Goal: Book appointment/travel/reservation

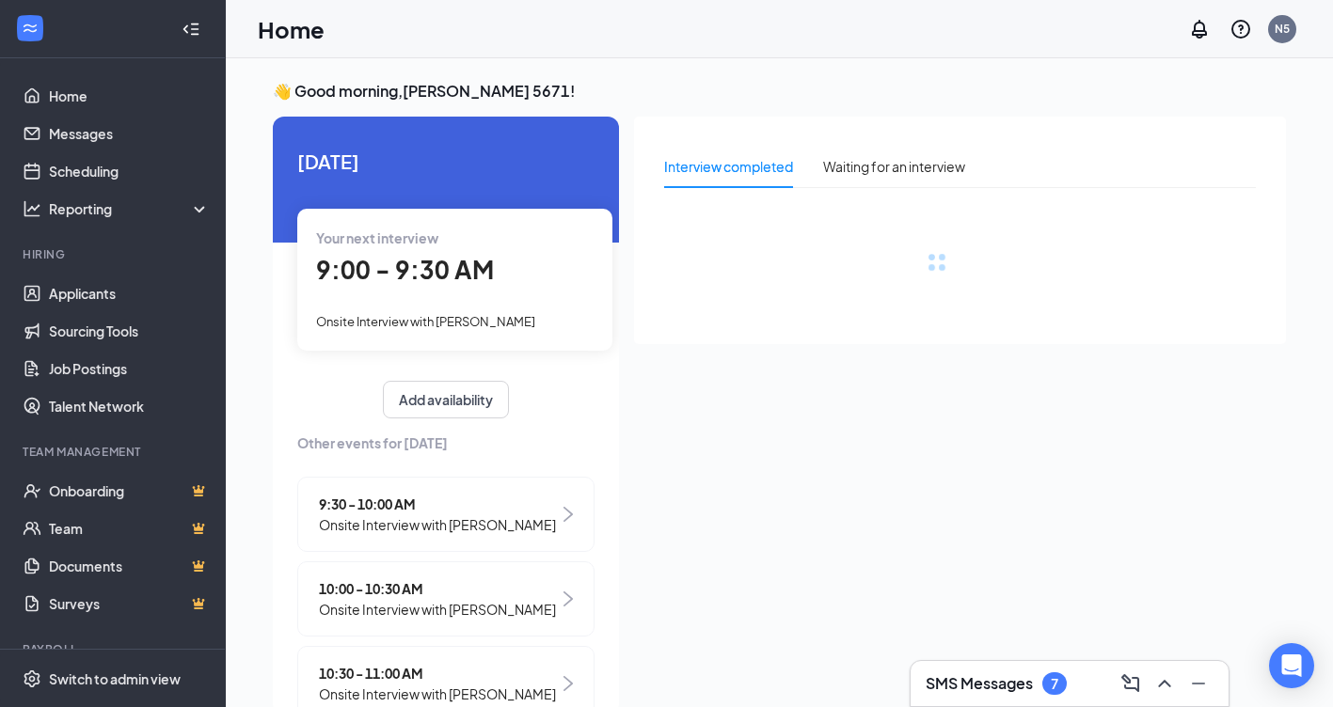
click at [442, 276] on span "9:00 - 9:30 AM" at bounding box center [405, 269] width 178 height 31
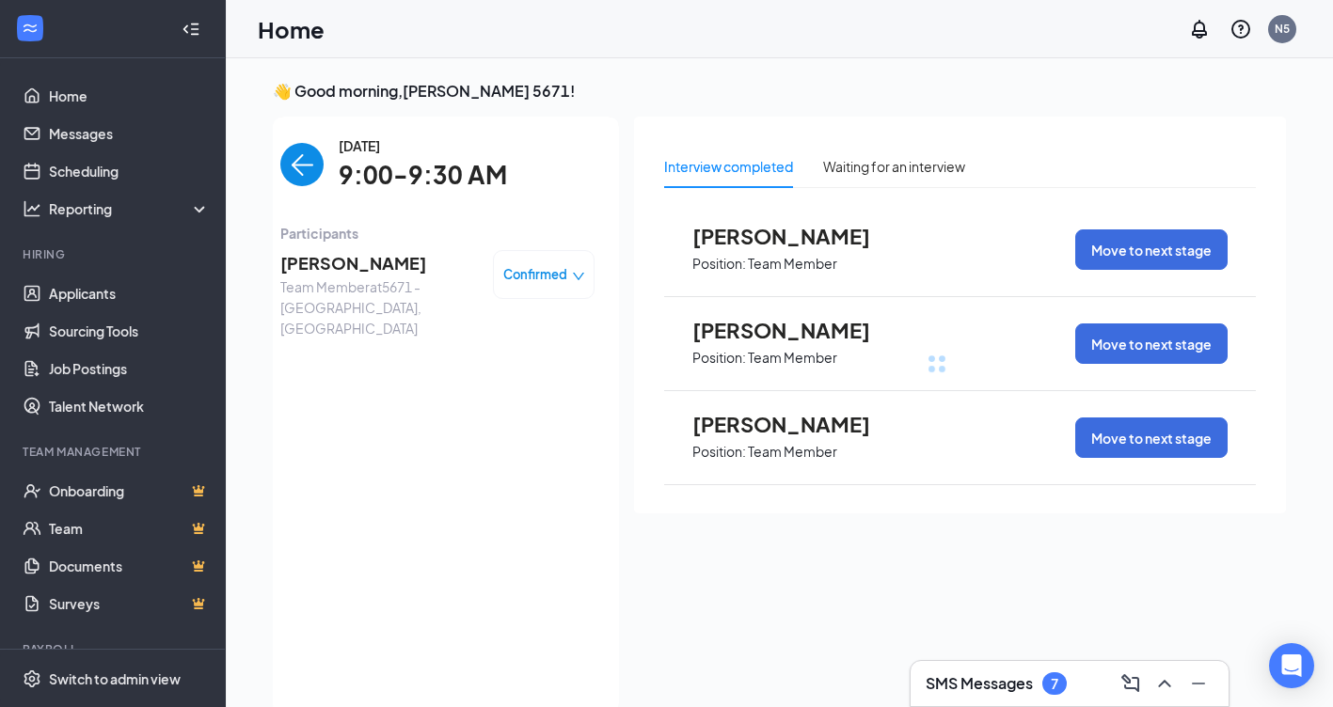
scroll to position [8, 0]
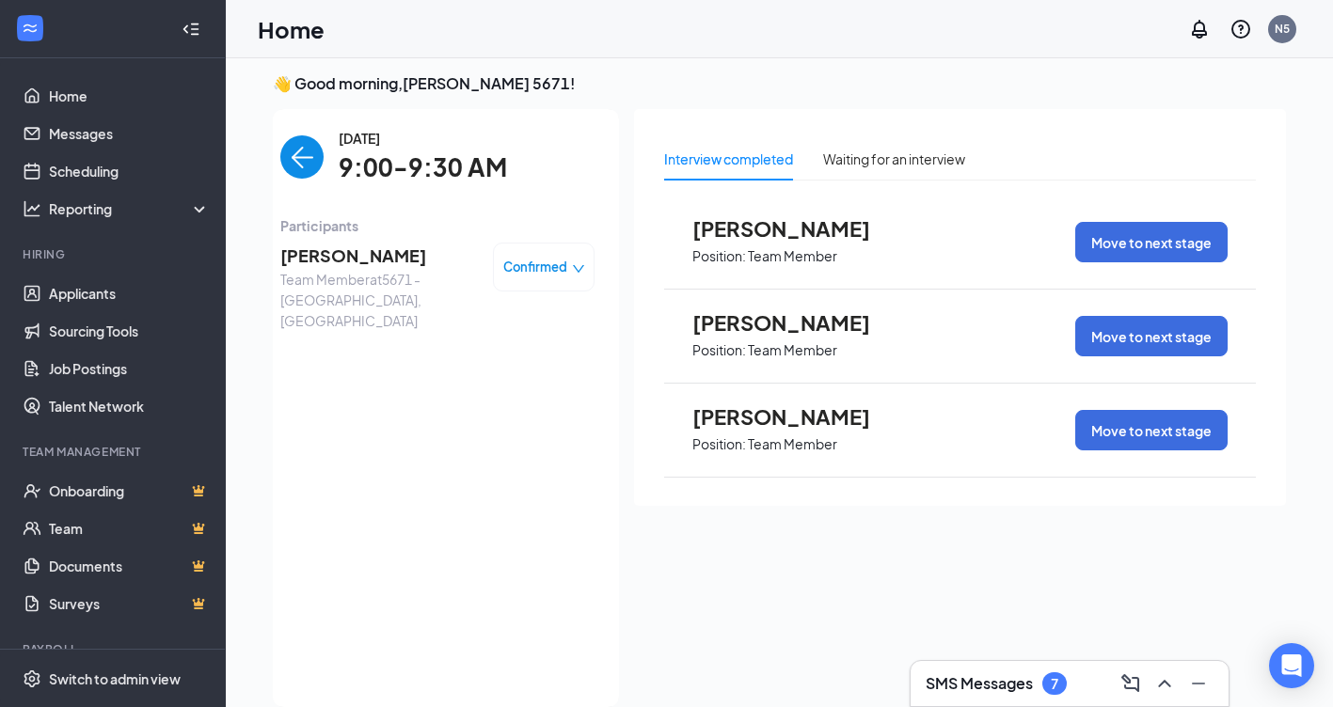
click at [540, 254] on div "Confirmed" at bounding box center [544, 267] width 102 height 49
click at [572, 265] on icon "down" at bounding box center [578, 268] width 13 height 13
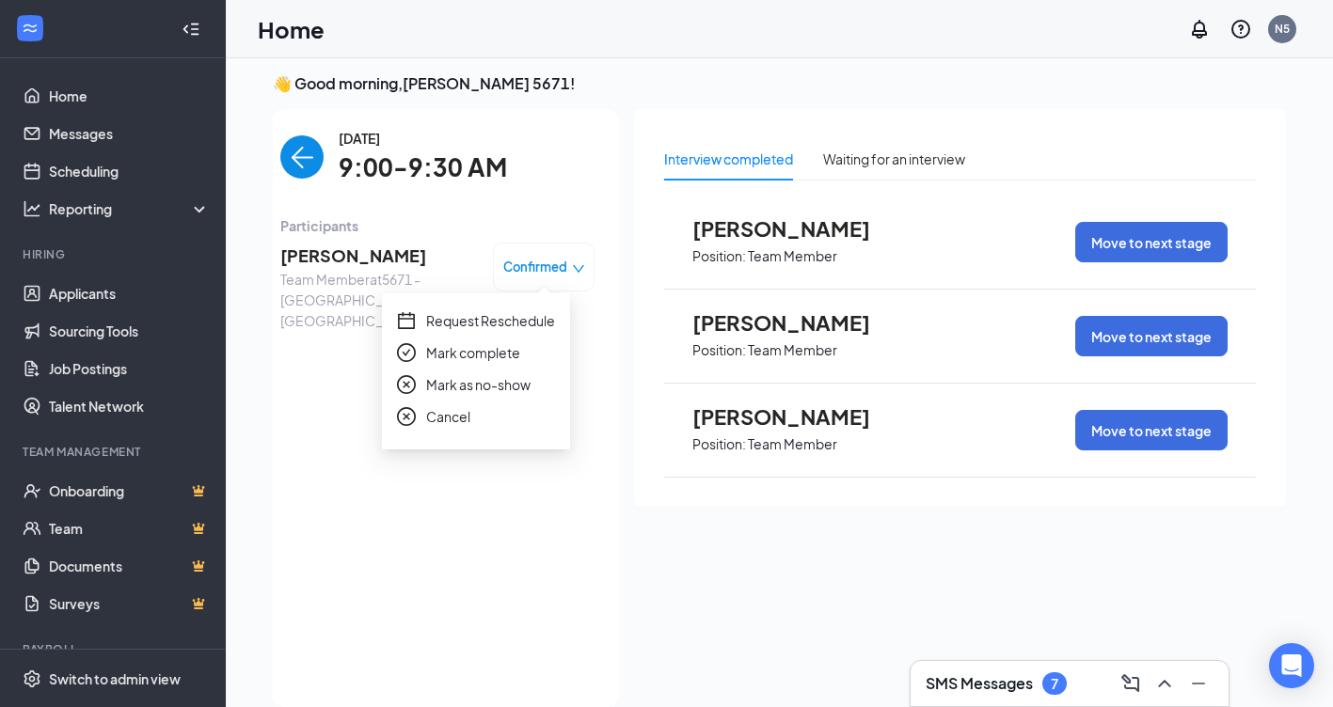
click at [541, 318] on span "Request Reschedule" at bounding box center [490, 320] width 129 height 21
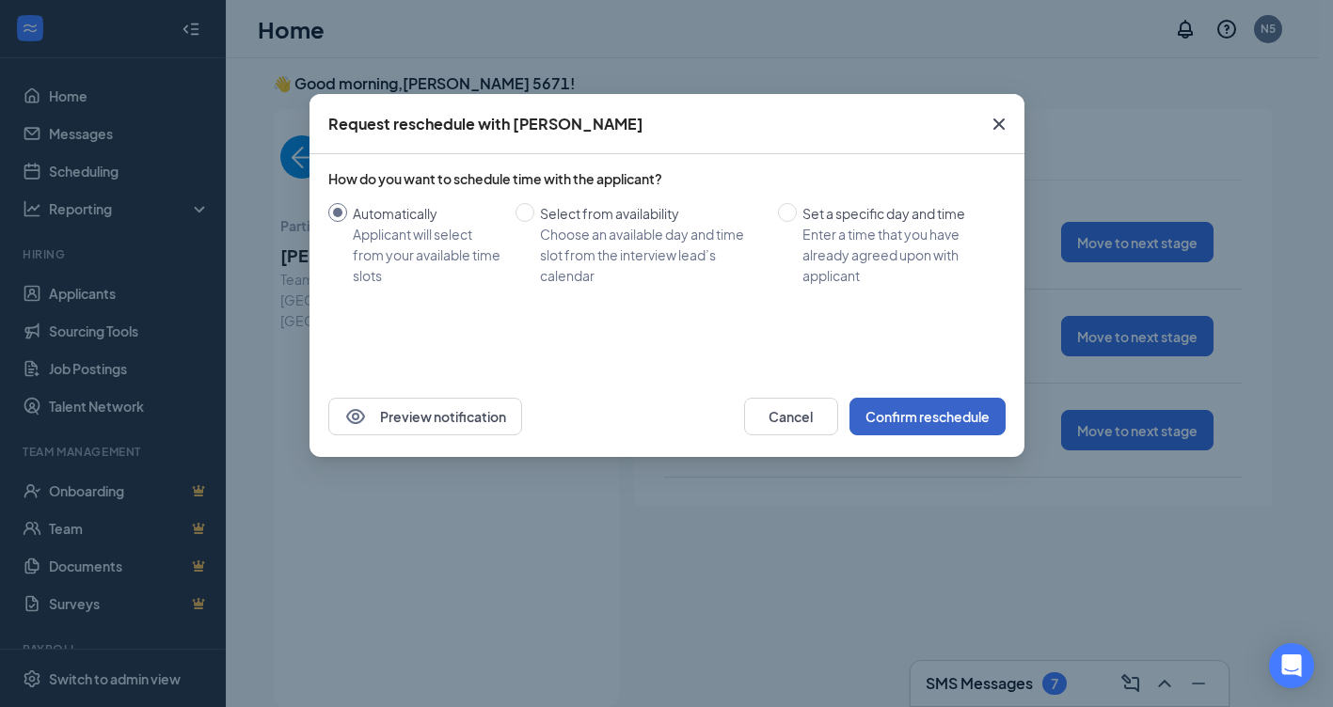
click at [877, 418] on button "Confirm reschedule" at bounding box center [927, 417] width 156 height 38
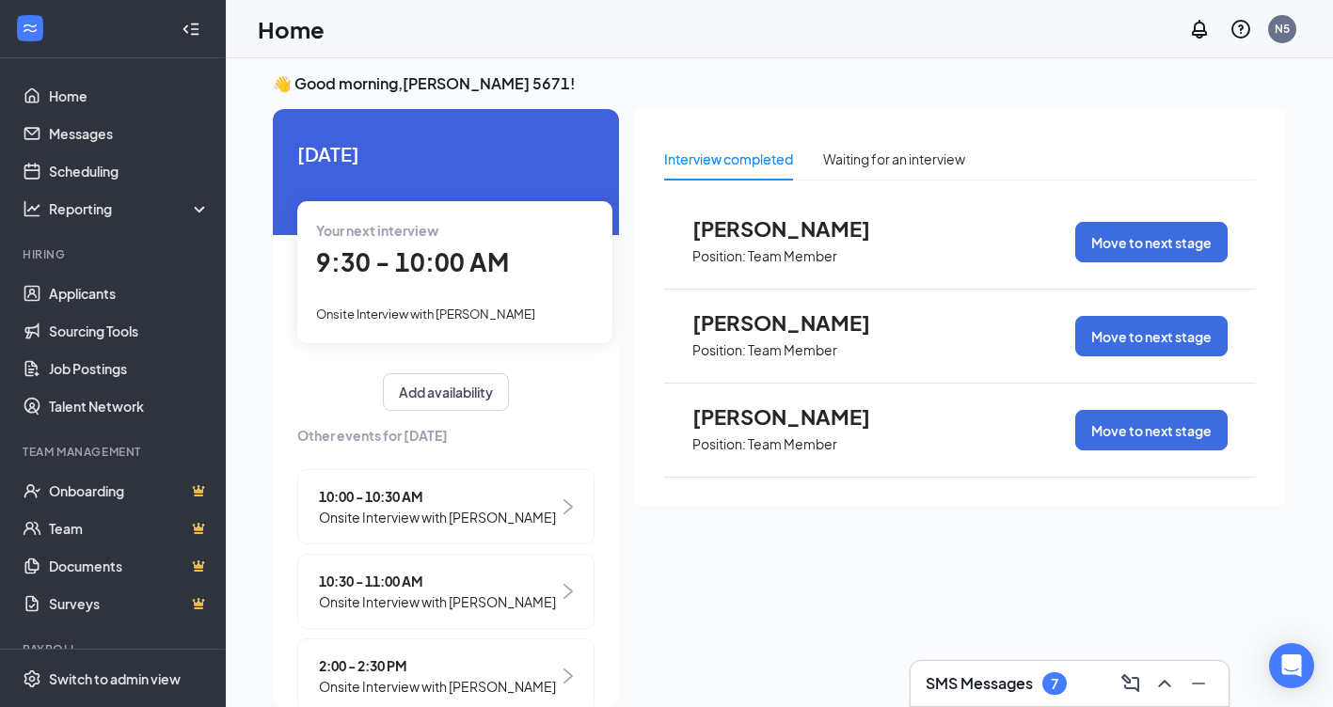
click at [501, 261] on span "9:30 - 10:00 AM" at bounding box center [412, 261] width 193 height 31
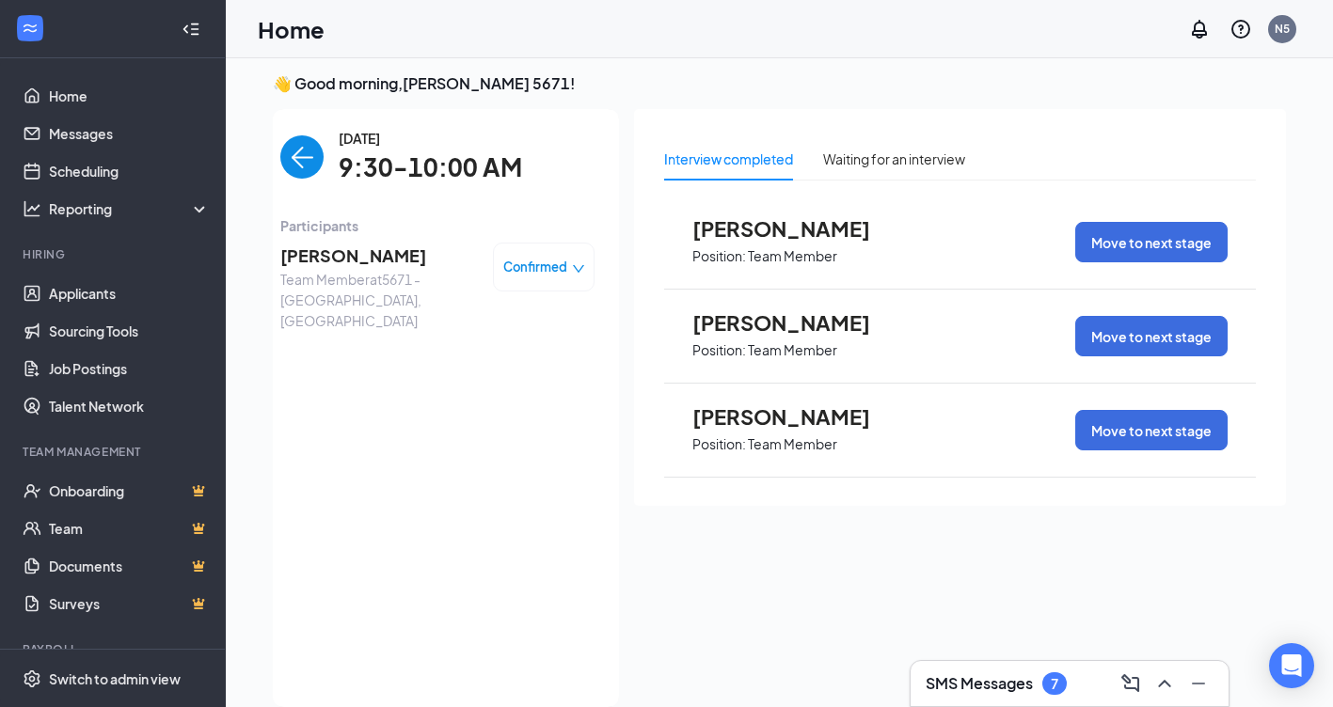
click at [556, 265] on div "Confirmed" at bounding box center [544, 267] width 82 height 19
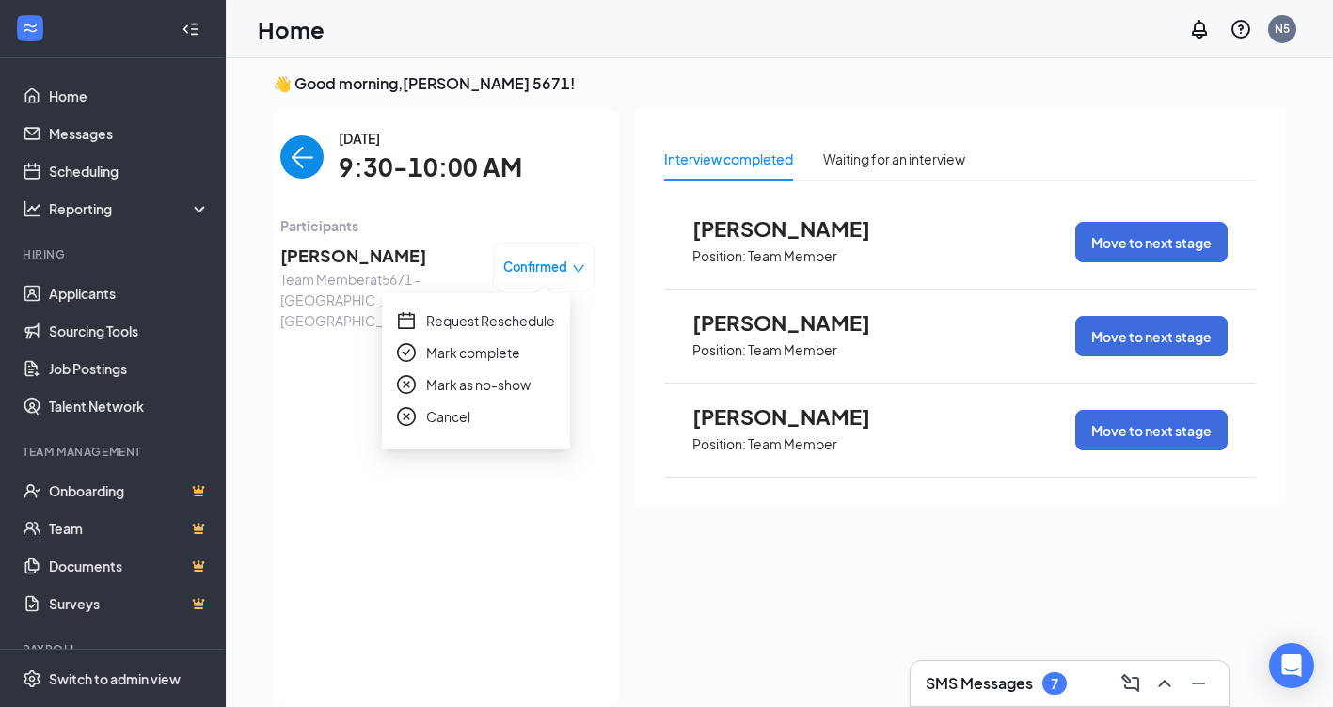
click at [529, 315] on span "Request Reschedule" at bounding box center [490, 320] width 129 height 21
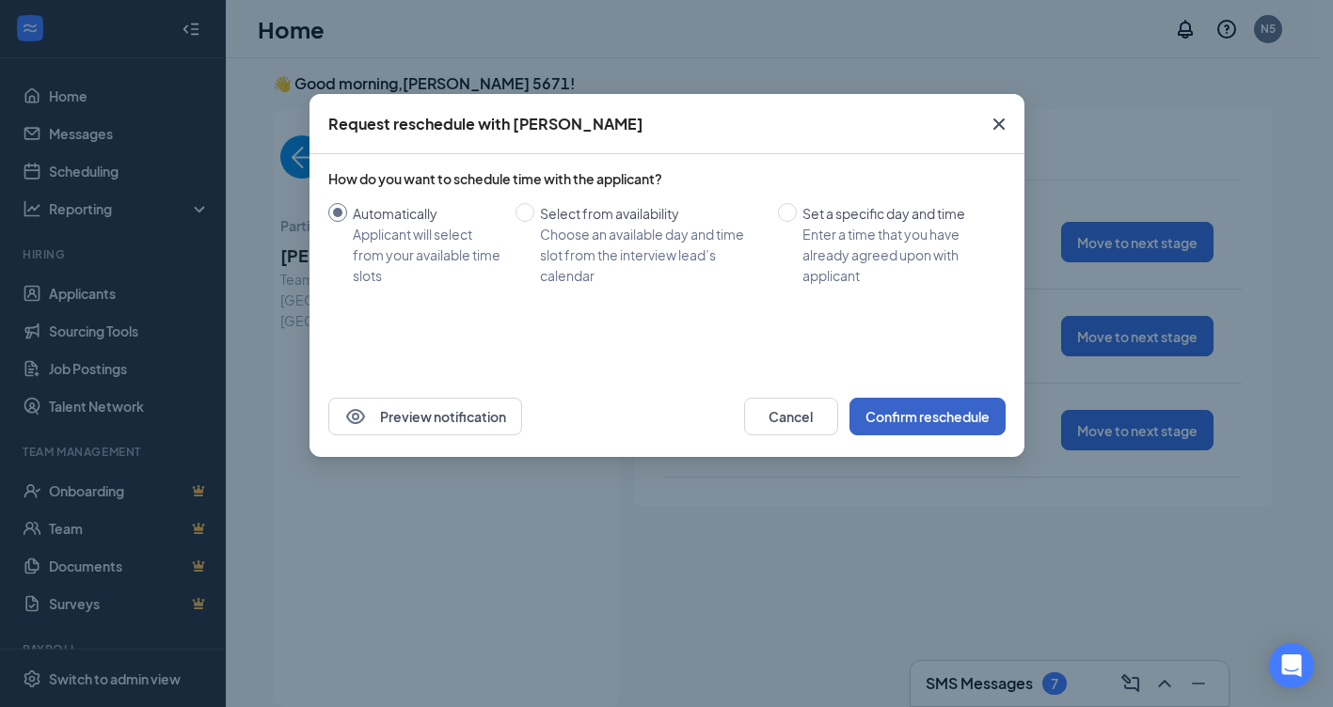
click at [911, 417] on button "Confirm reschedule" at bounding box center [927, 417] width 156 height 38
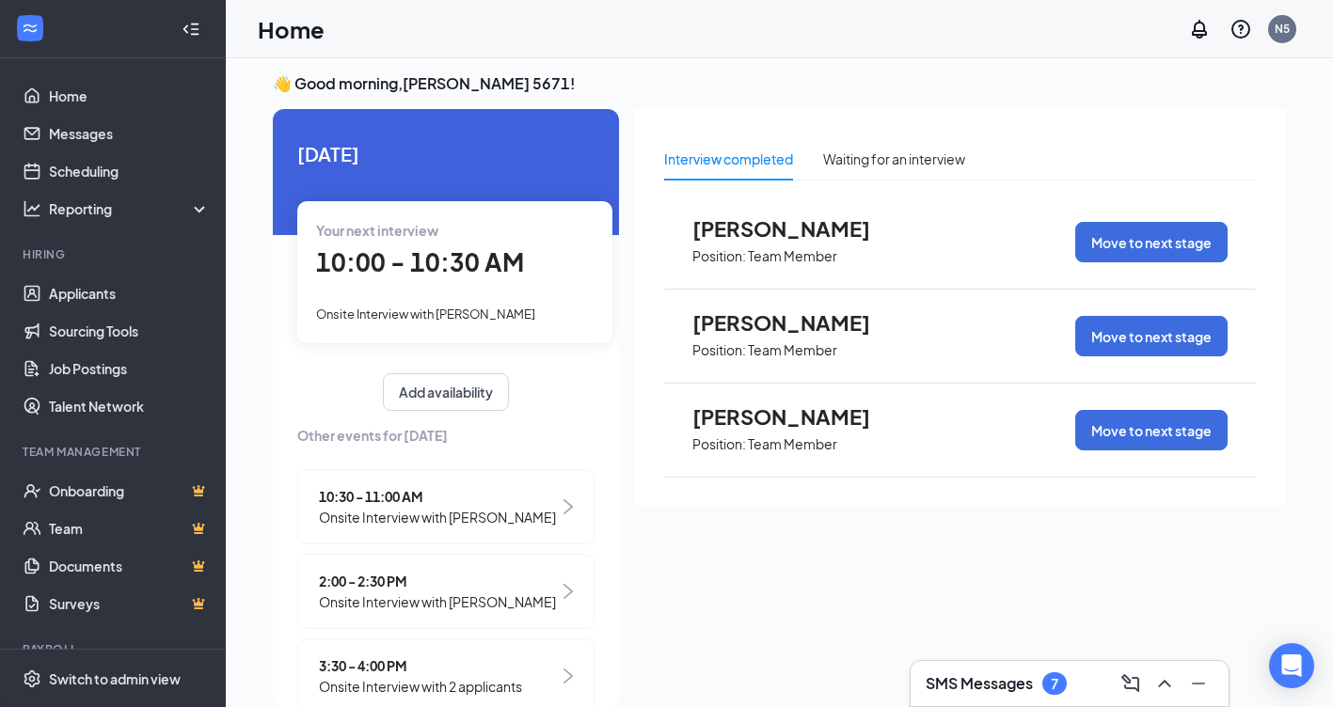
click at [452, 260] on span "10:00 - 10:30 AM" at bounding box center [420, 261] width 208 height 31
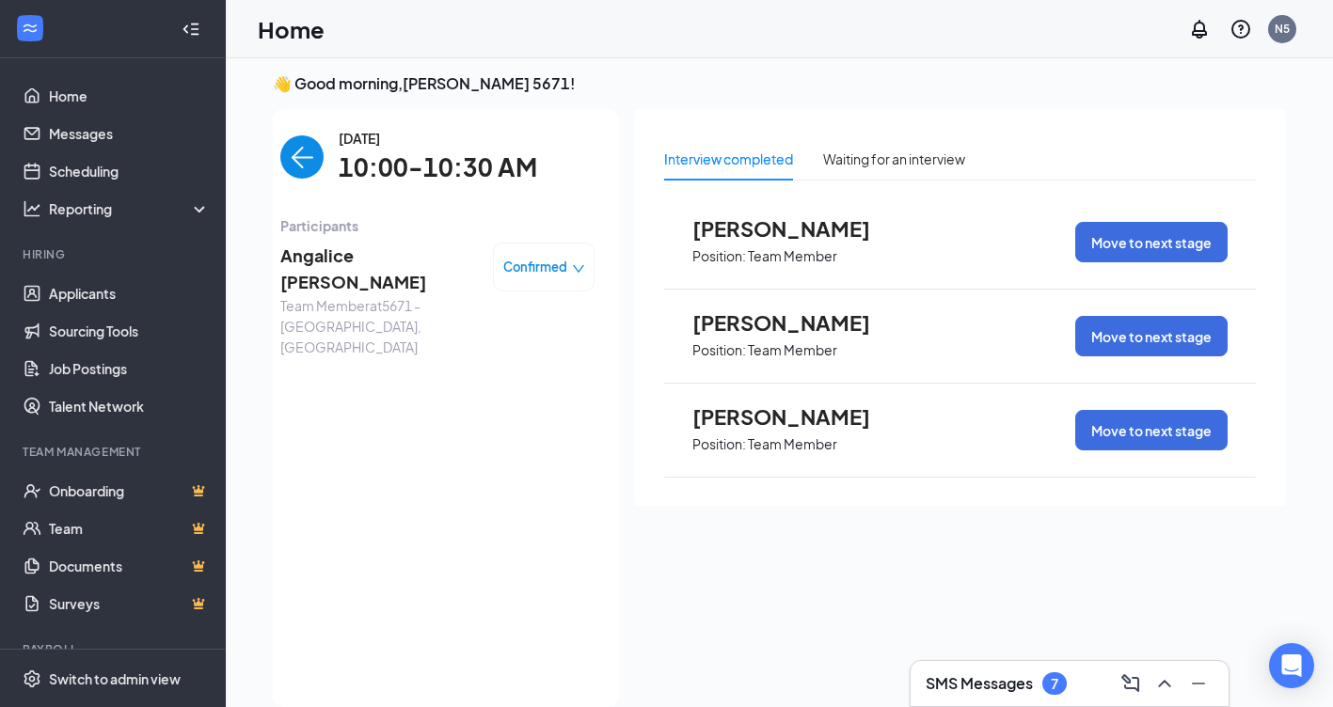
click at [572, 267] on icon "down" at bounding box center [578, 268] width 13 height 13
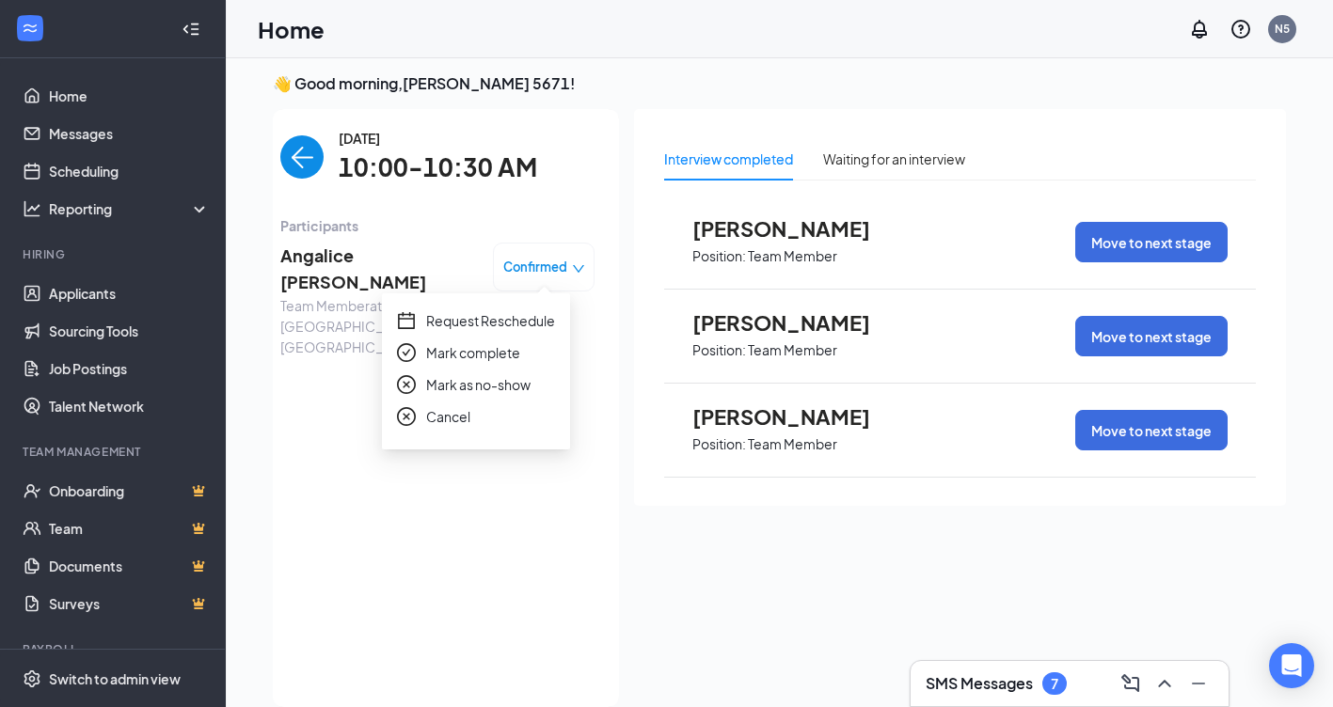
click at [543, 318] on span "Request Reschedule" at bounding box center [490, 320] width 129 height 21
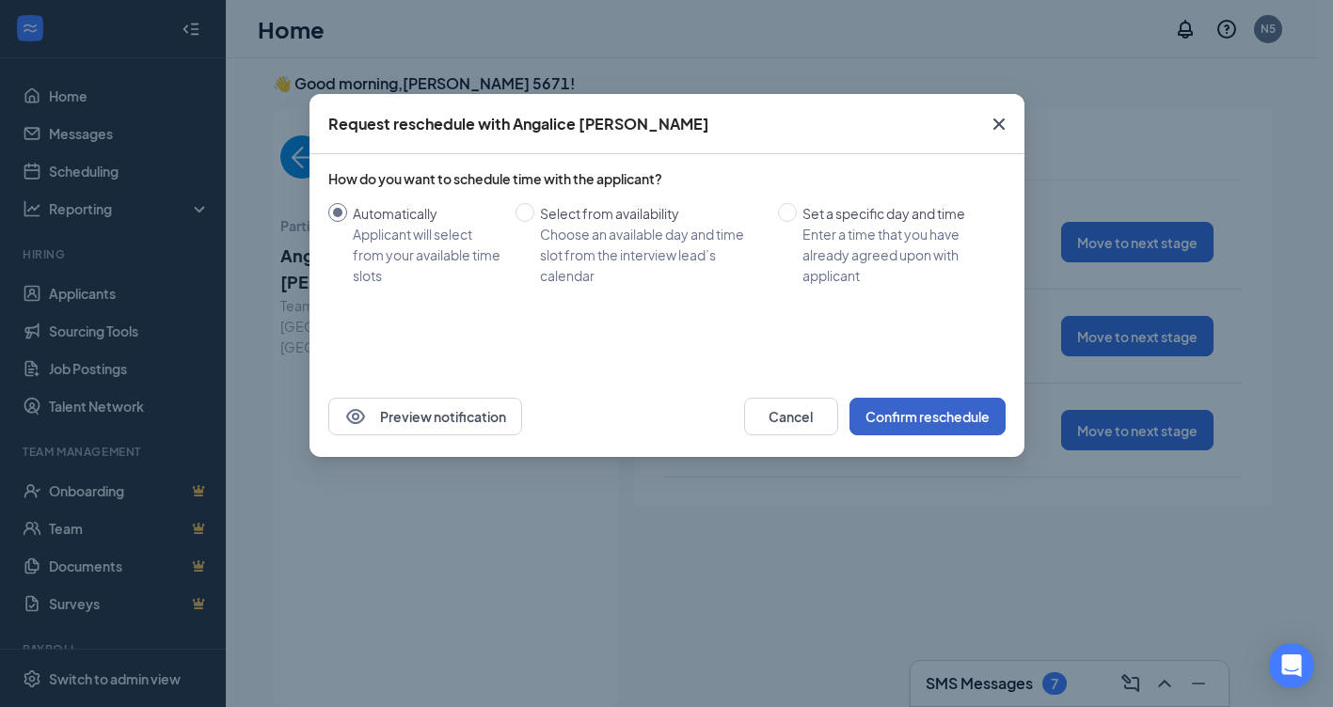
click at [946, 422] on button "Confirm reschedule" at bounding box center [927, 417] width 156 height 38
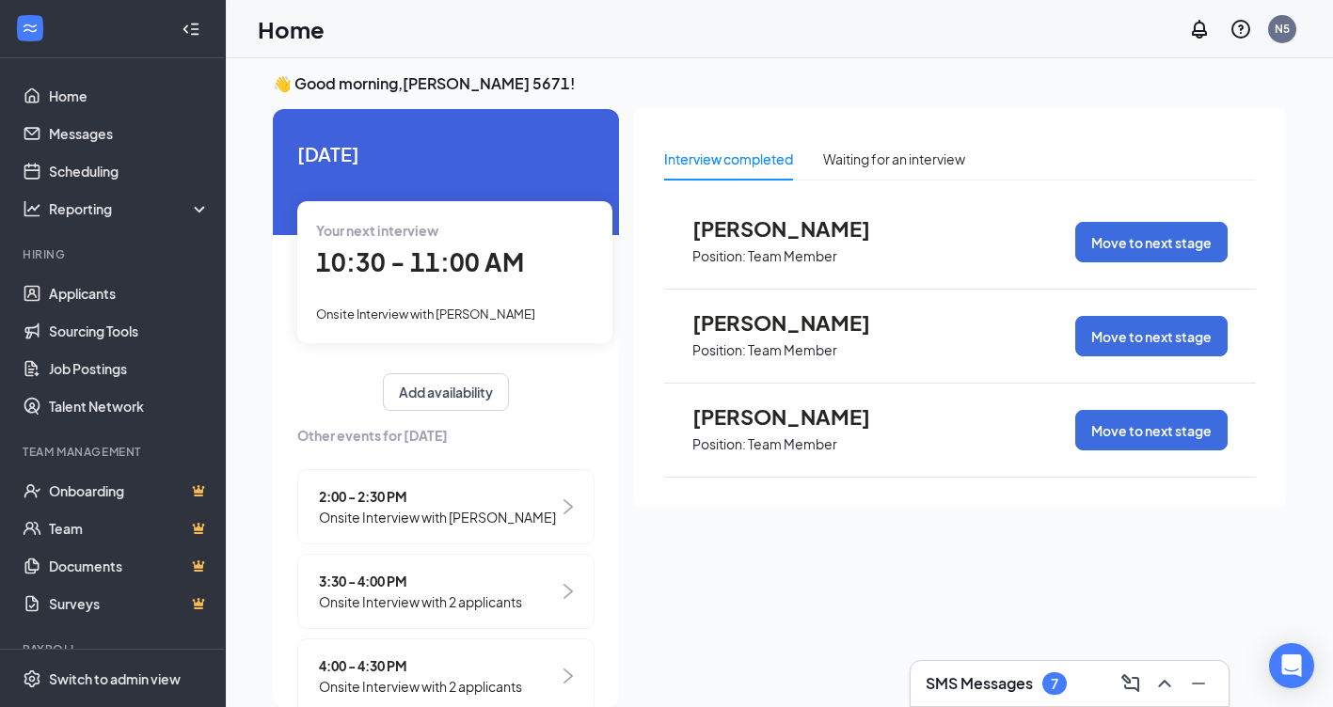
click at [451, 269] on span "10:30 - 11:00 AM" at bounding box center [420, 261] width 208 height 31
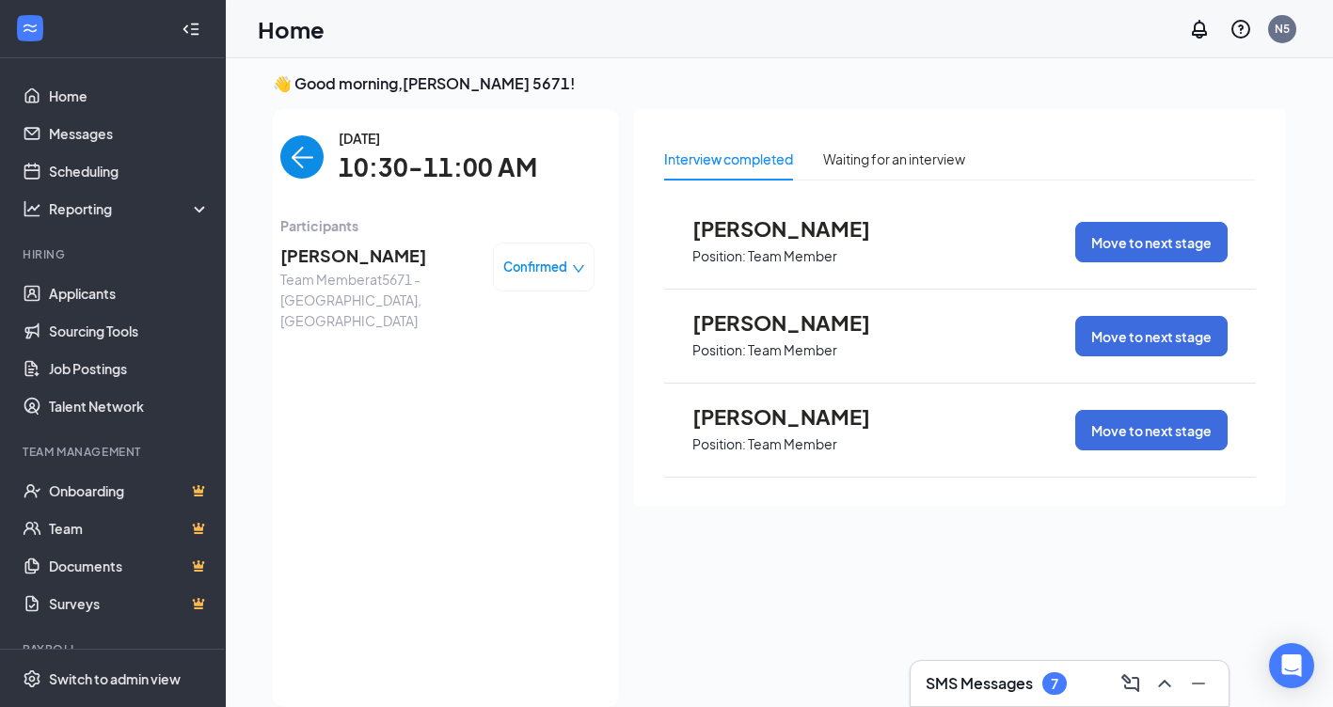
click at [528, 268] on span "Confirmed" at bounding box center [535, 267] width 64 height 19
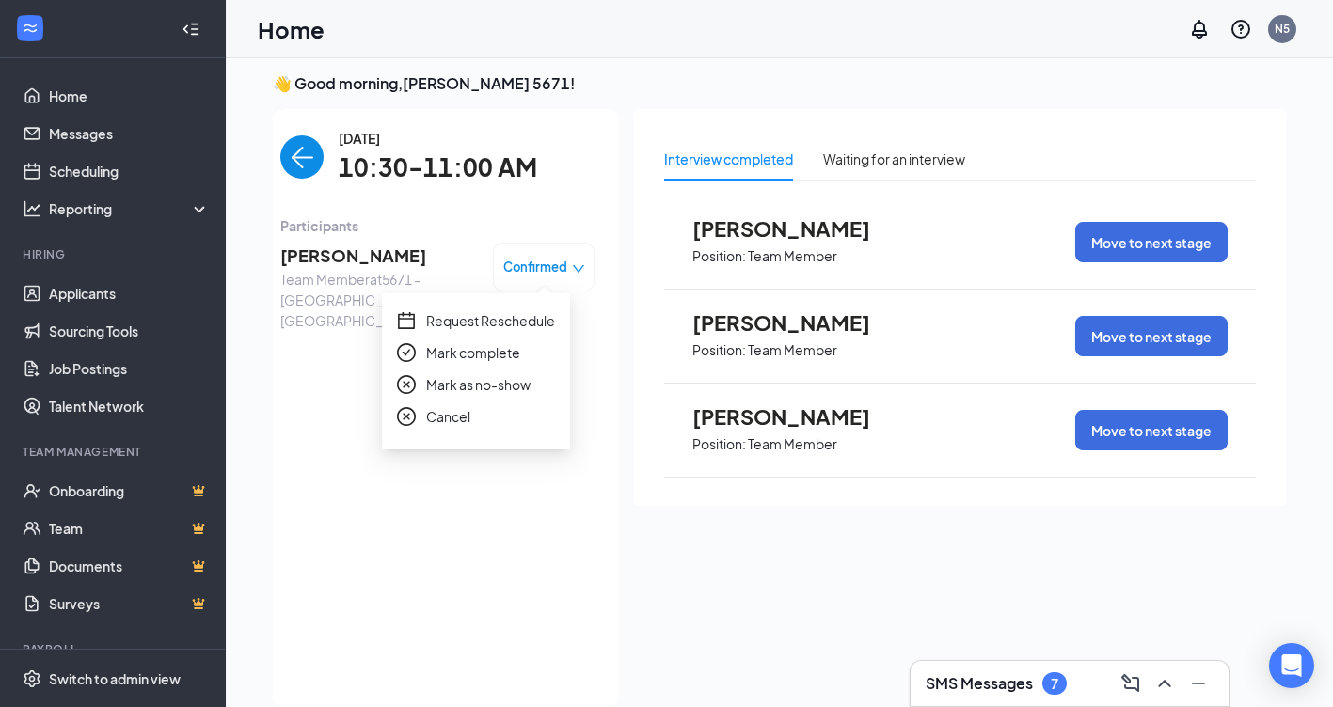
click at [520, 321] on span "Request Reschedule" at bounding box center [490, 320] width 129 height 21
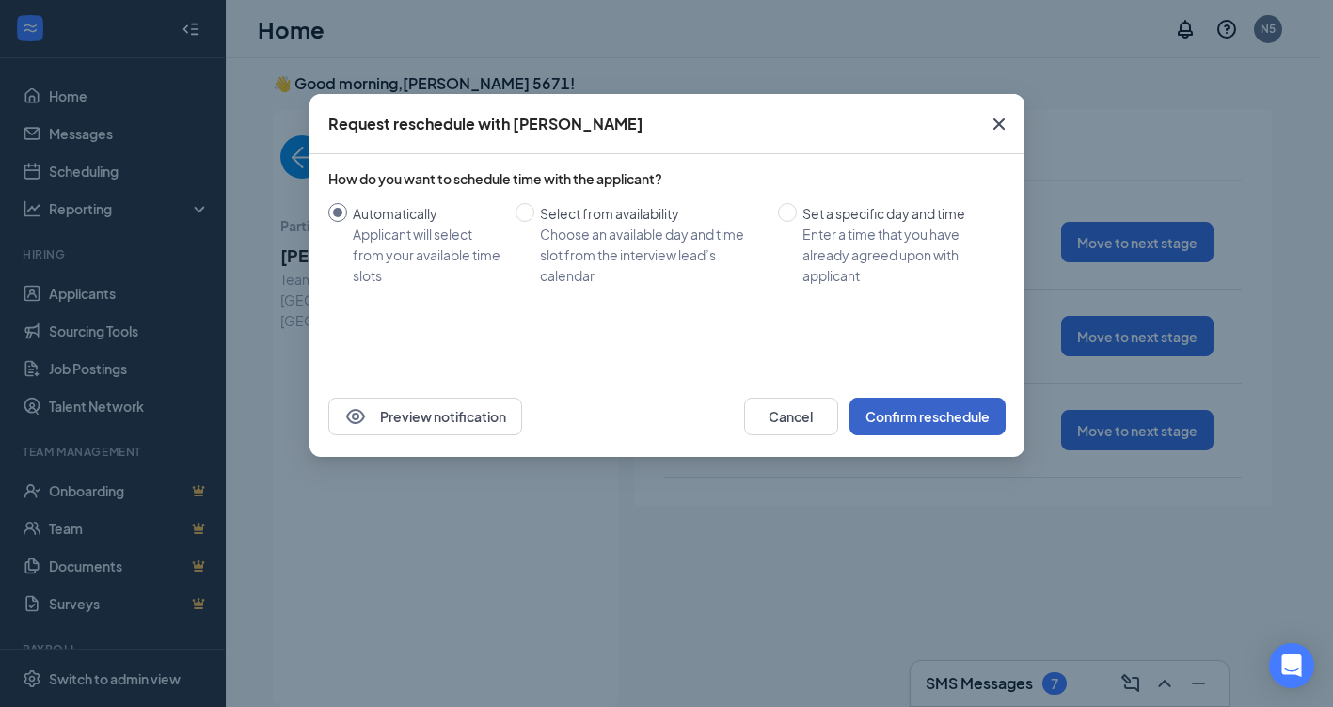
click at [893, 420] on button "Confirm reschedule" at bounding box center [927, 417] width 156 height 38
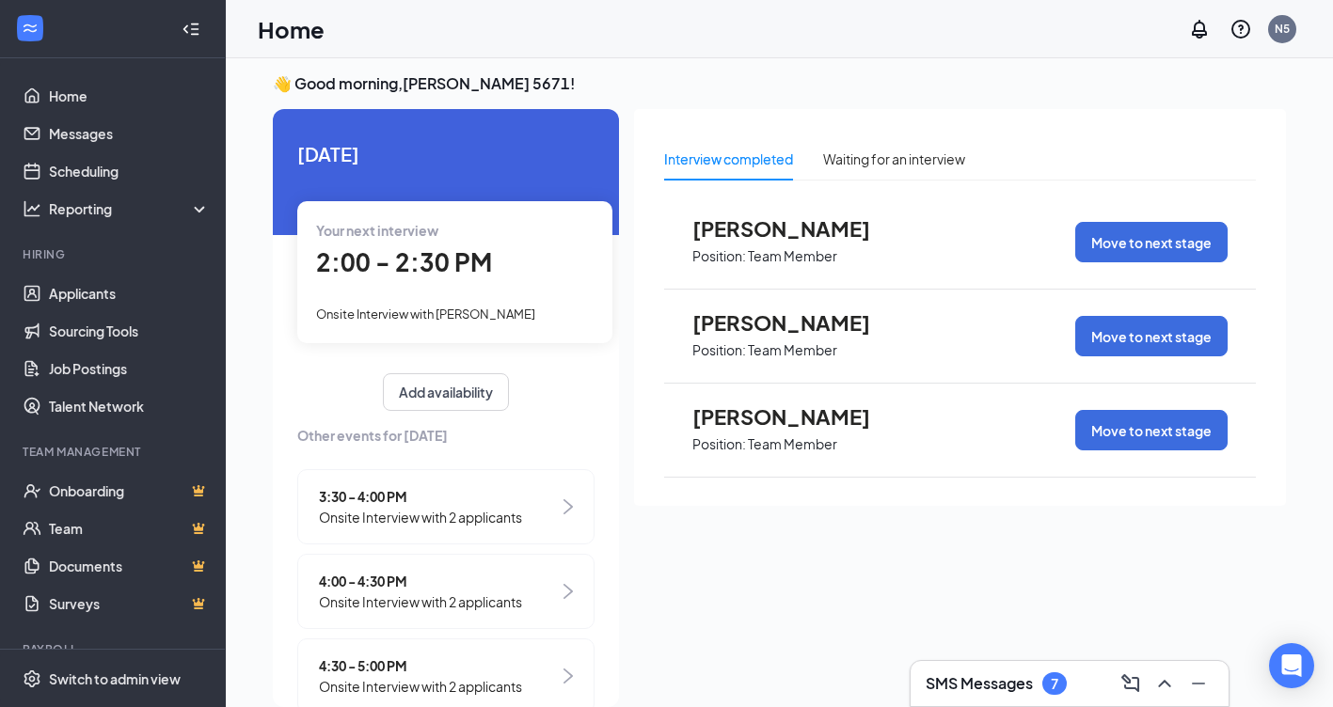
click at [418, 271] on span "2:00 - 2:30 PM" at bounding box center [404, 261] width 176 height 31
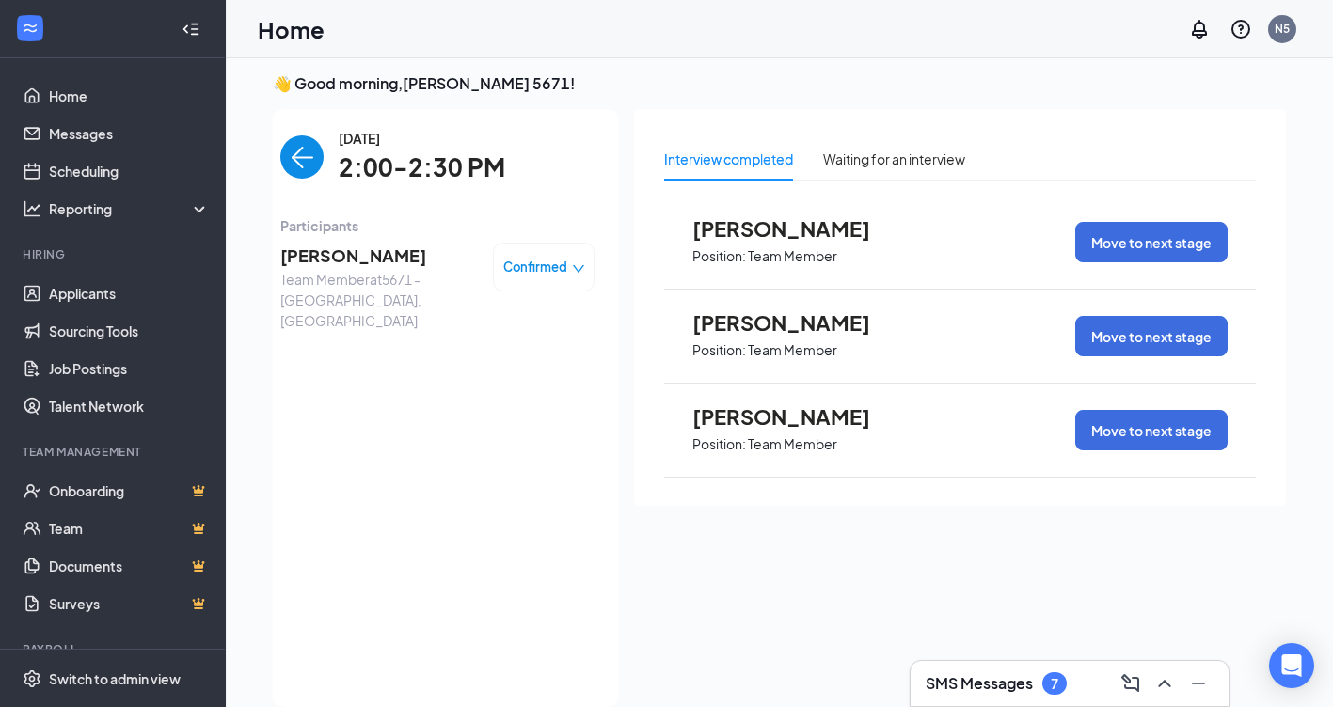
click at [537, 263] on span "Confirmed" at bounding box center [535, 267] width 64 height 19
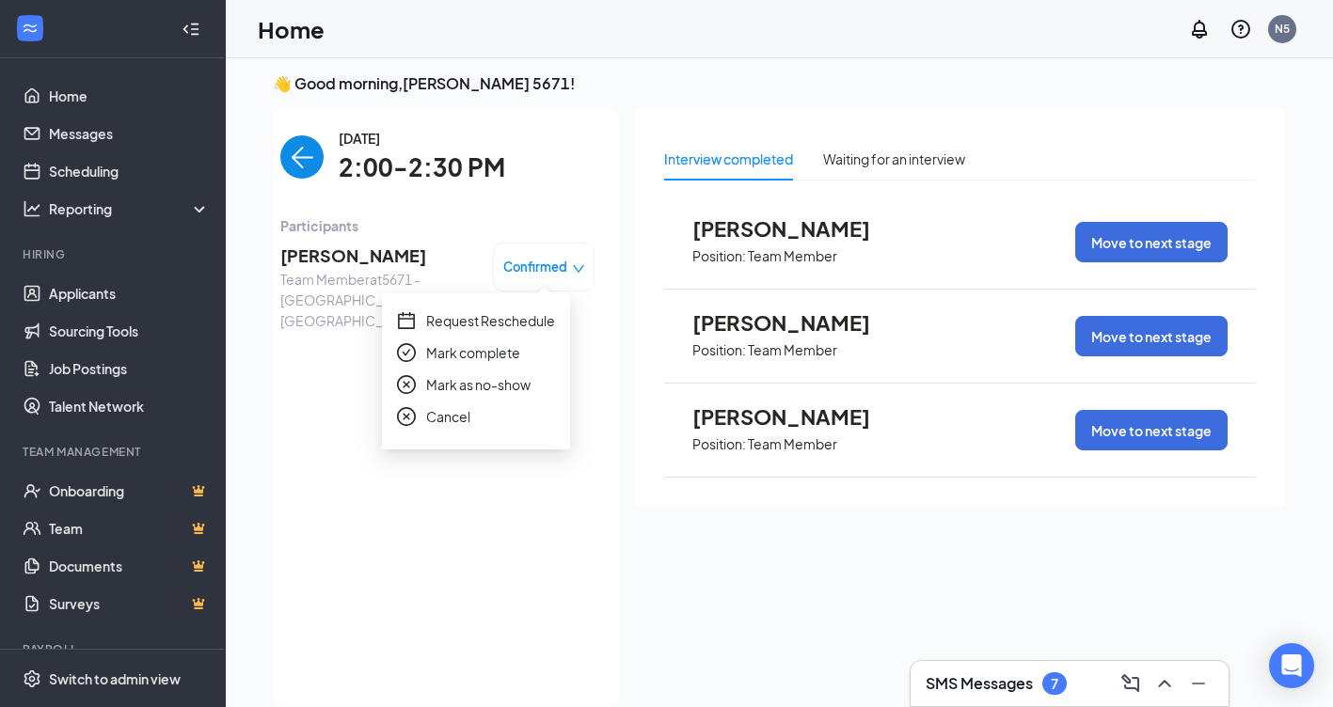
click at [523, 314] on span "Request Reschedule" at bounding box center [490, 320] width 129 height 21
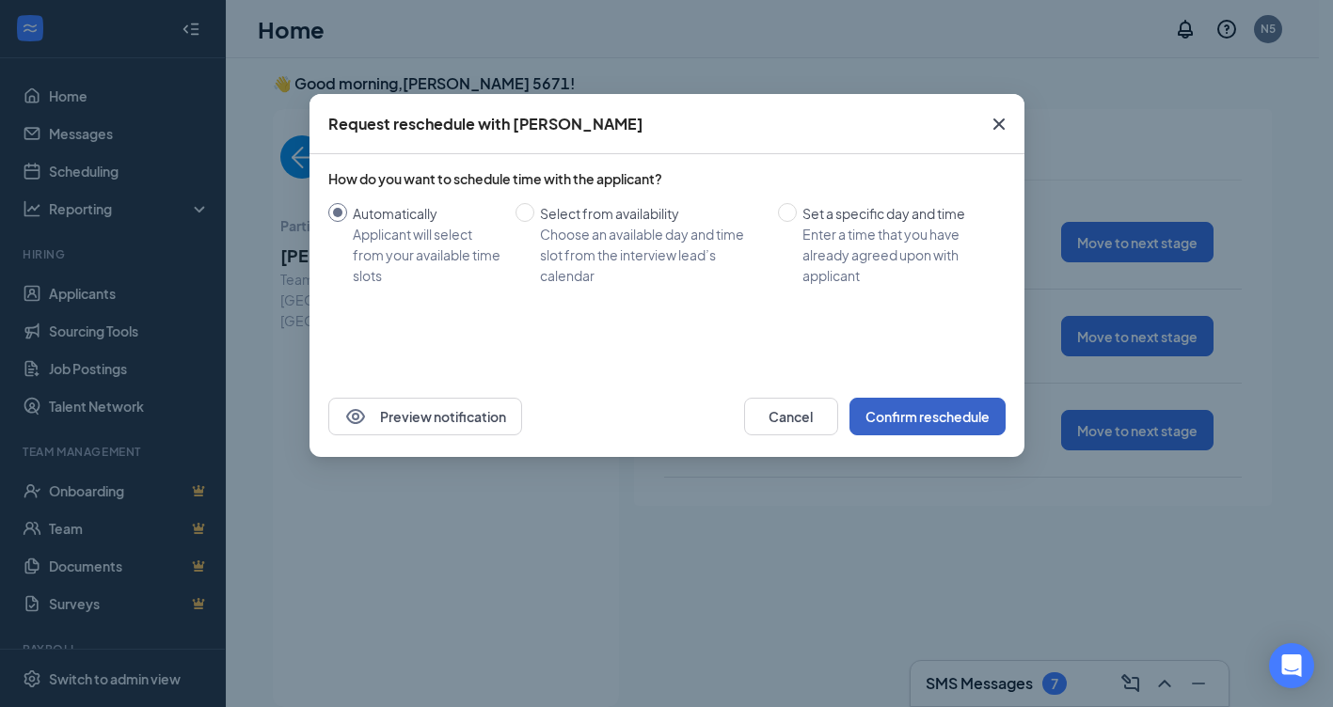
click at [880, 412] on button "Confirm reschedule" at bounding box center [927, 417] width 156 height 38
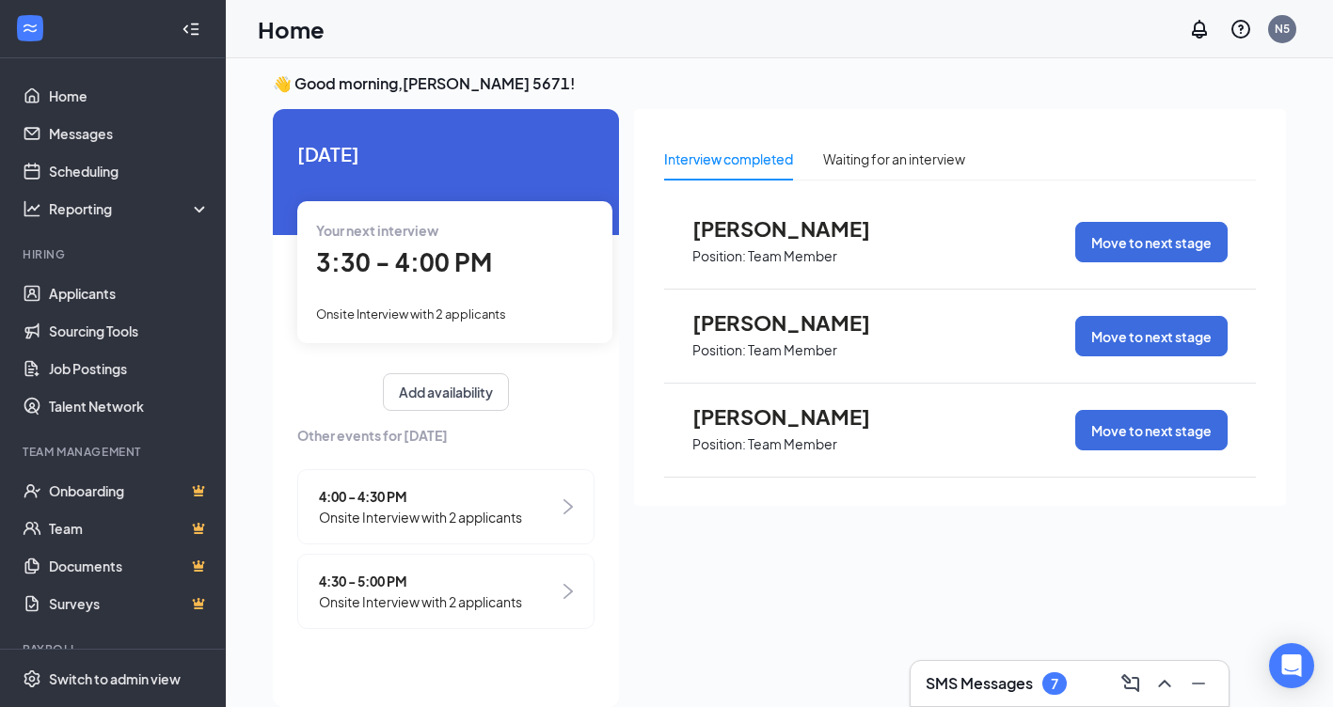
click at [411, 251] on span "3:30 - 4:00 PM" at bounding box center [404, 261] width 176 height 31
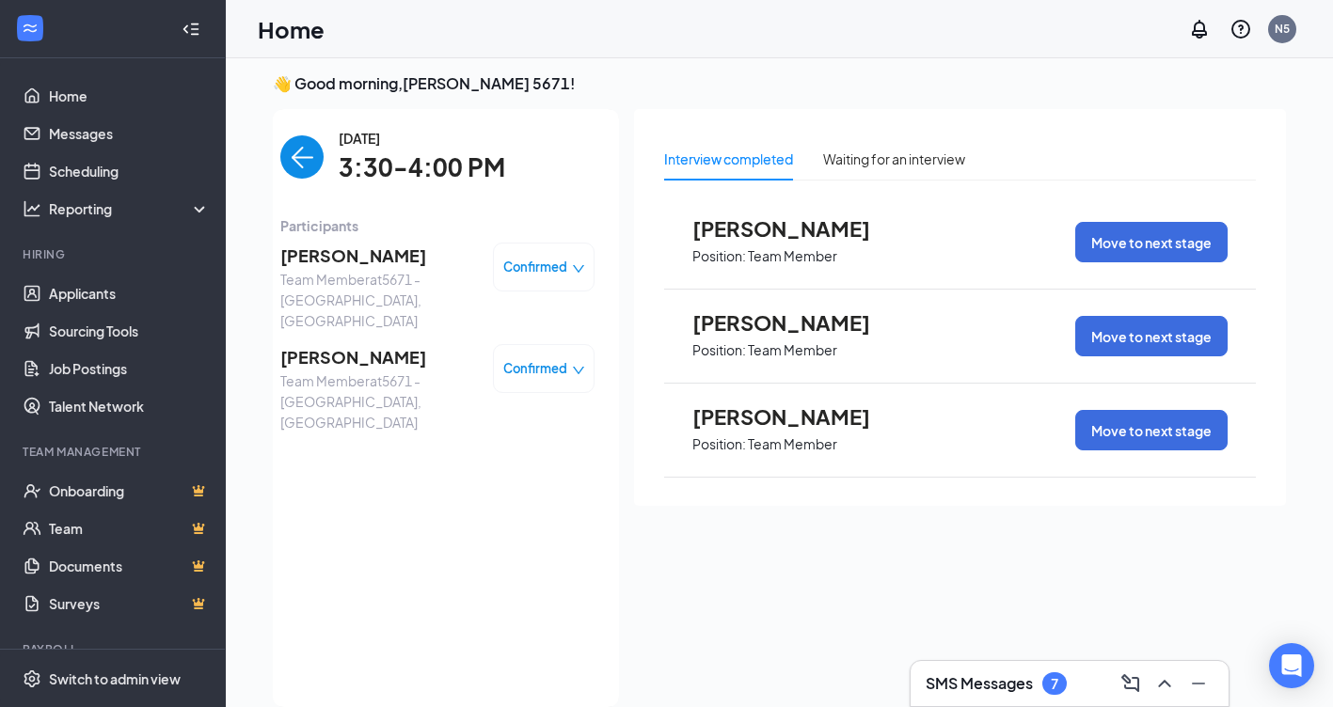
click at [567, 265] on div "Confirmed" at bounding box center [544, 267] width 82 height 19
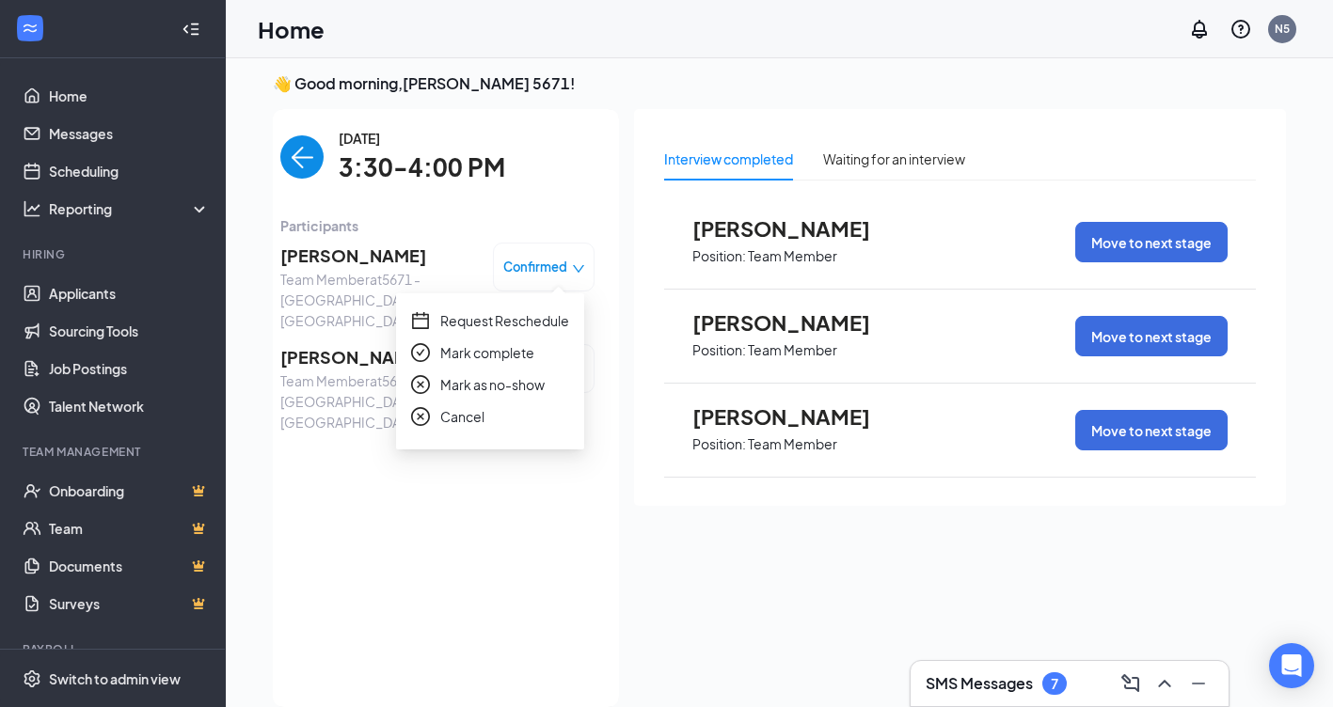
click at [536, 319] on span "Request Reschedule" at bounding box center [504, 320] width 129 height 21
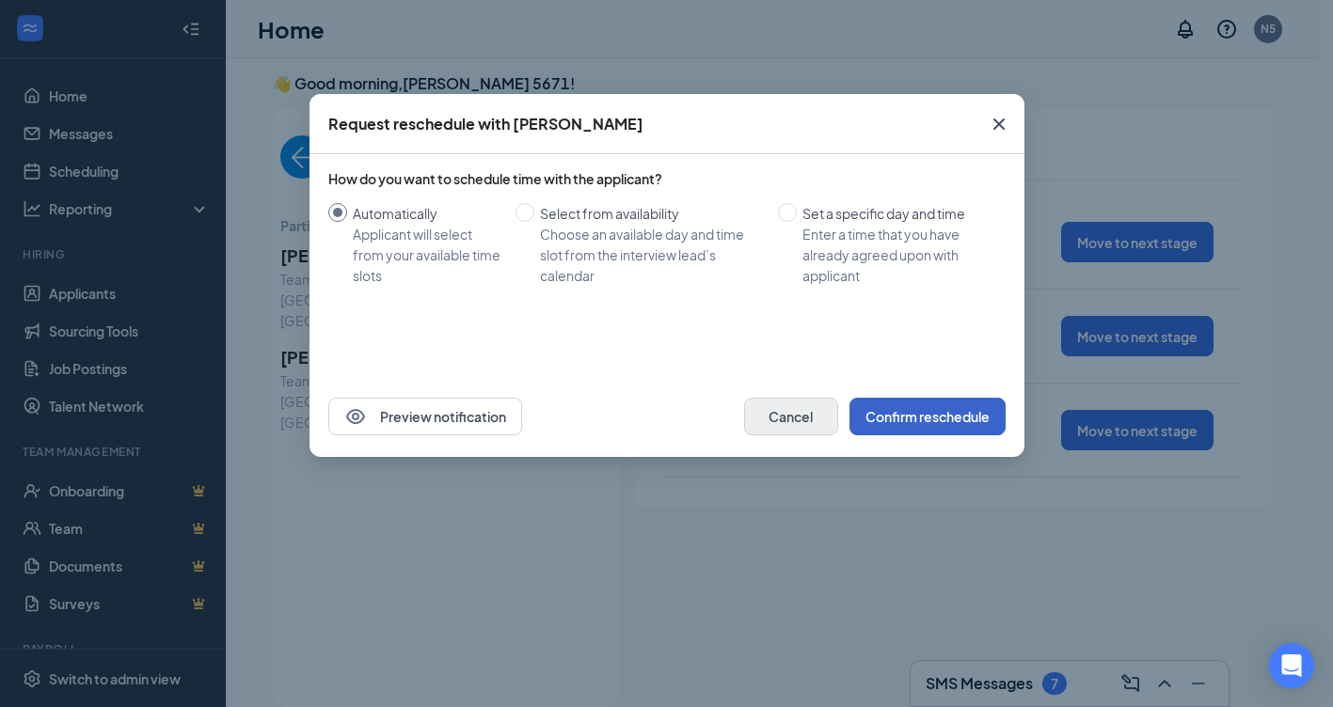
click at [861, 400] on button "Confirm reschedule" at bounding box center [927, 417] width 156 height 38
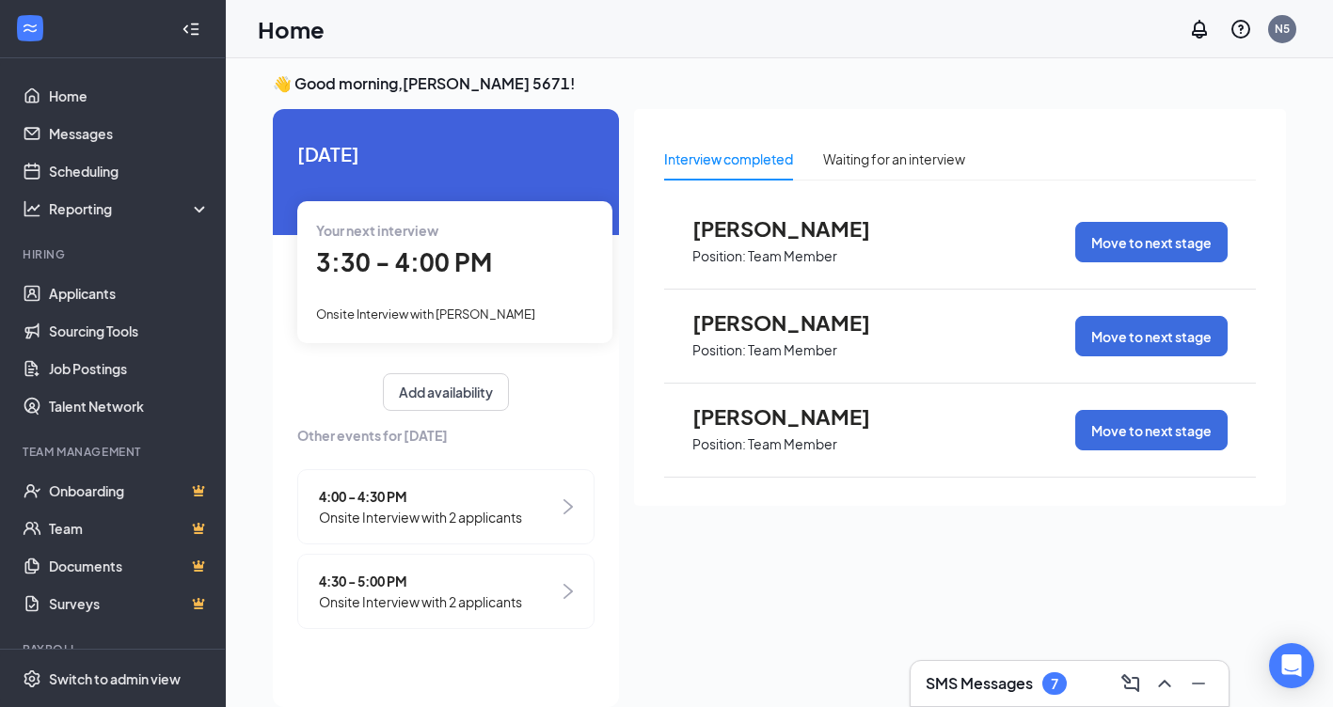
click at [424, 262] on span "3:30 - 4:00 PM" at bounding box center [404, 261] width 176 height 31
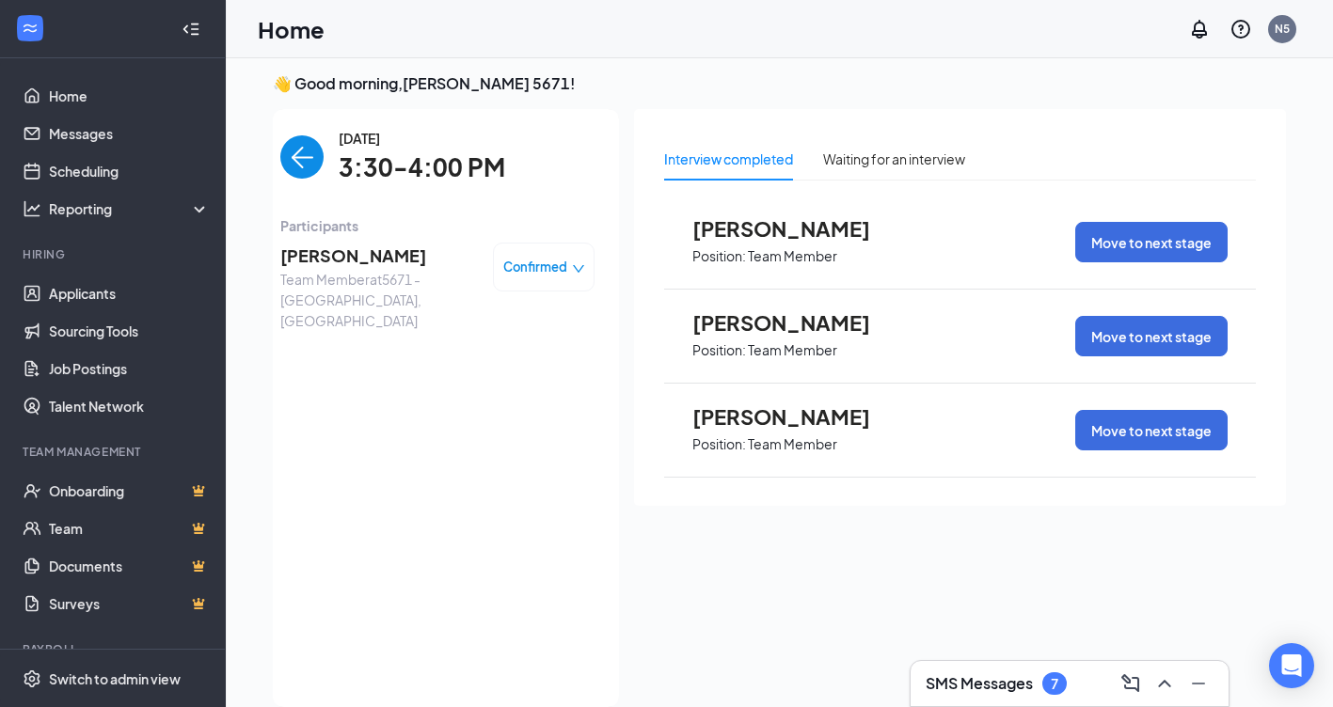
click at [550, 264] on span "Confirmed" at bounding box center [535, 267] width 64 height 19
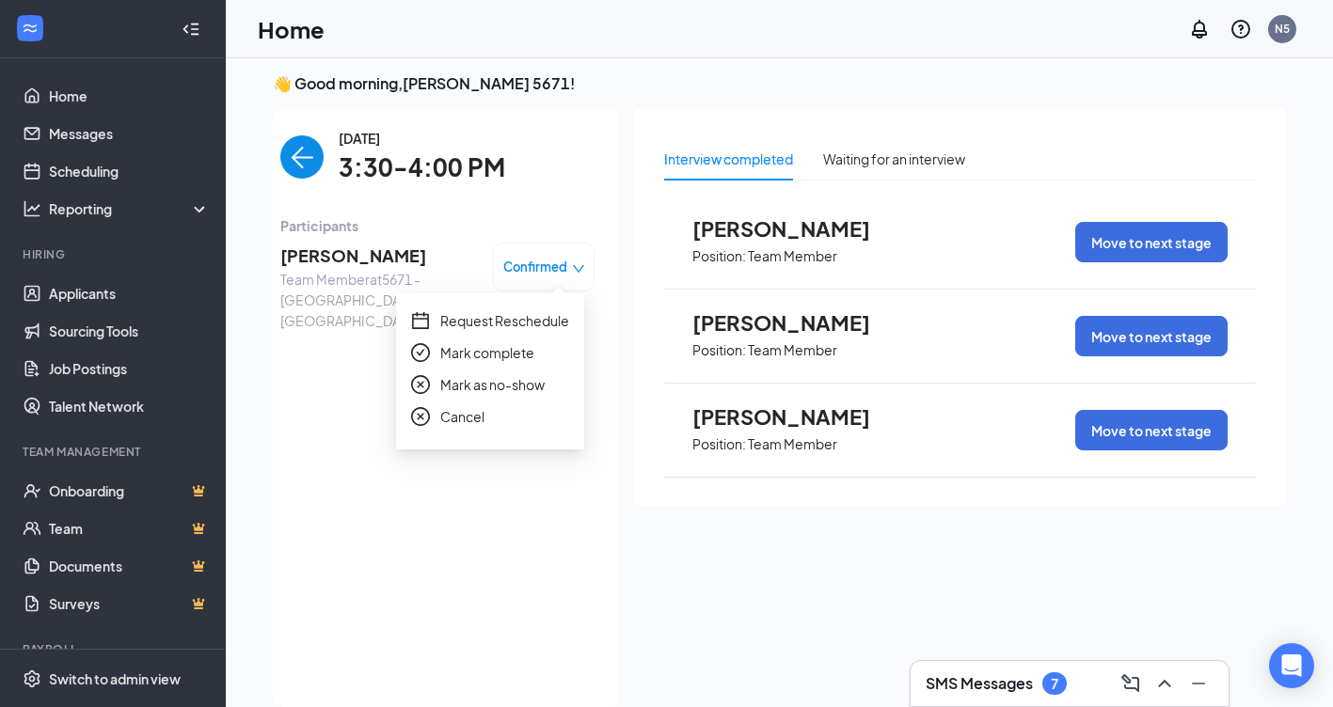
click at [561, 319] on span "Request Reschedule" at bounding box center [504, 320] width 129 height 21
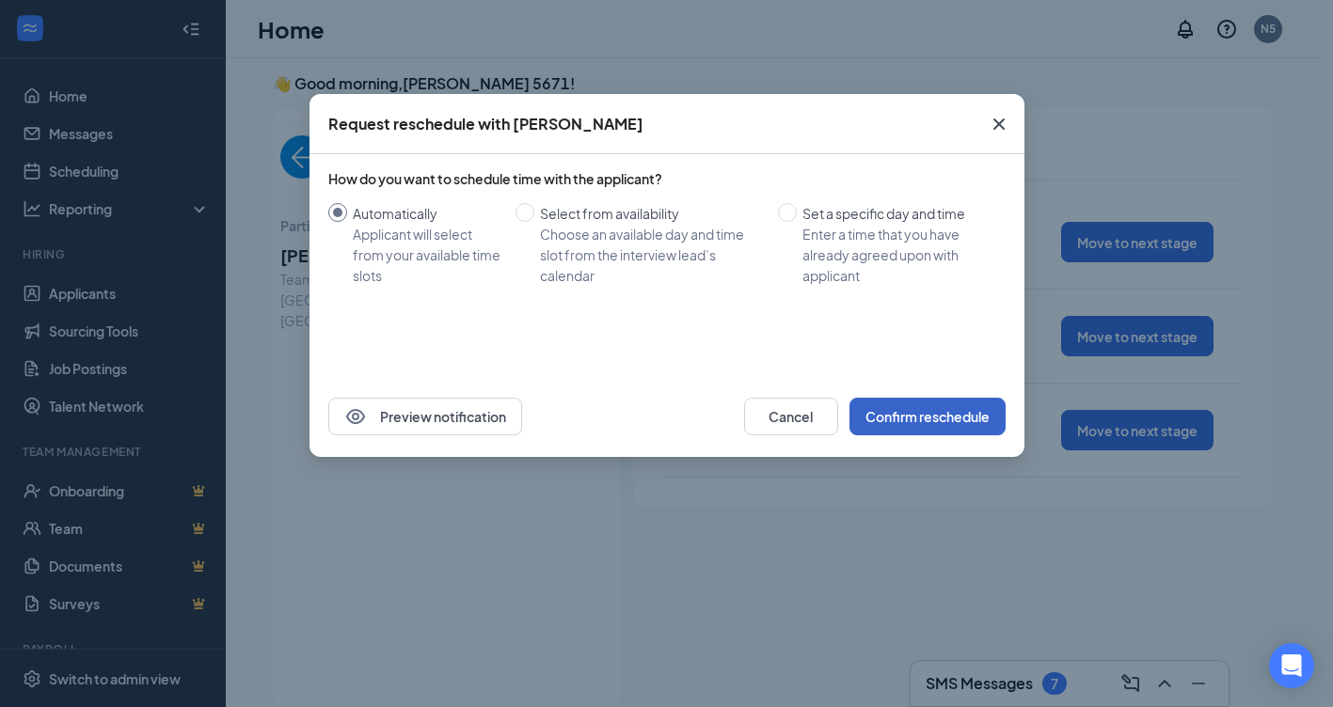
click at [900, 420] on button "Confirm reschedule" at bounding box center [927, 417] width 156 height 38
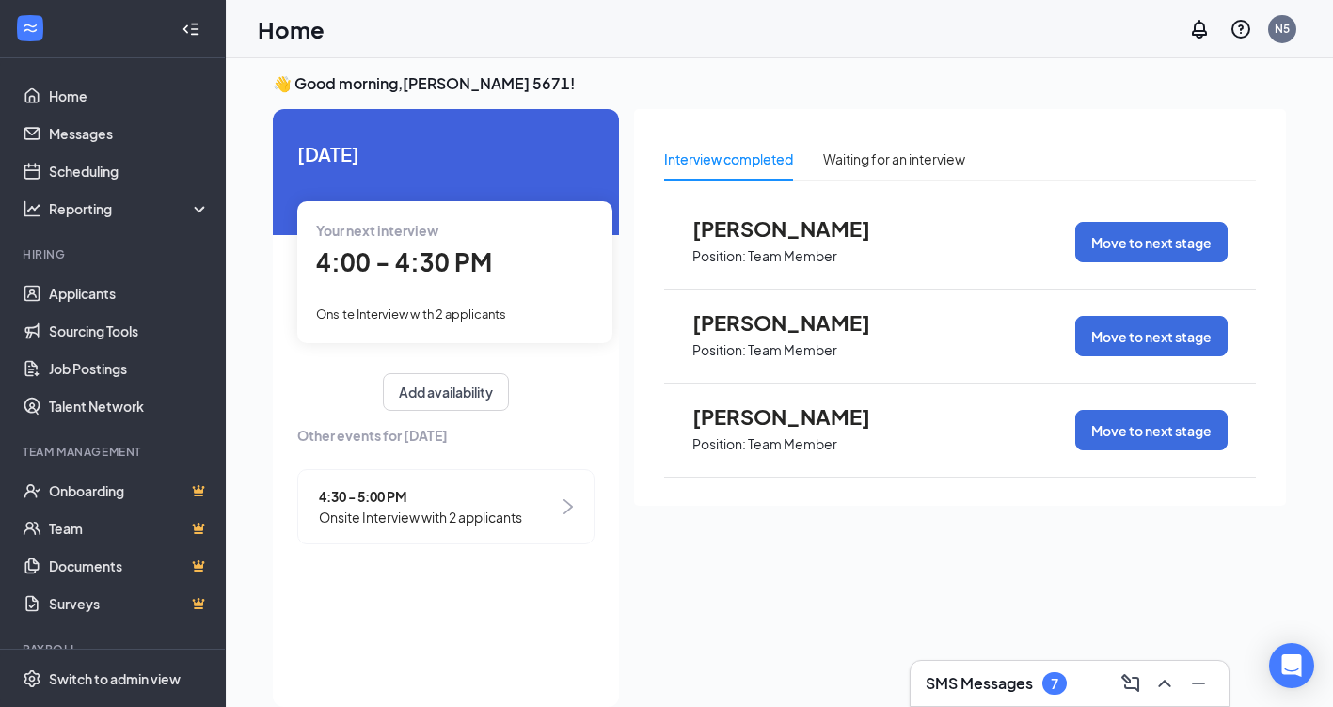
click at [387, 286] on div "Your next interview 4:00 - 4:30 PM Onsite Interview with 2 applicants" at bounding box center [454, 271] width 315 height 141
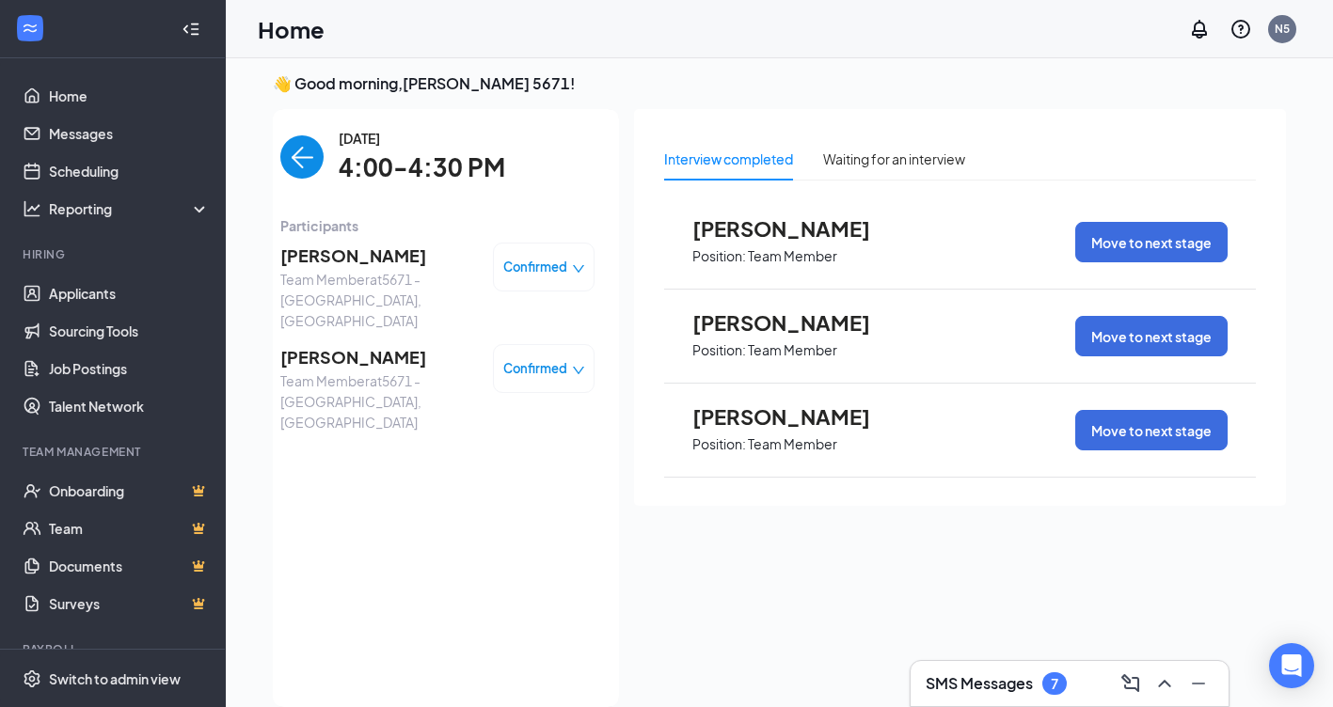
click at [572, 262] on icon "down" at bounding box center [578, 268] width 13 height 13
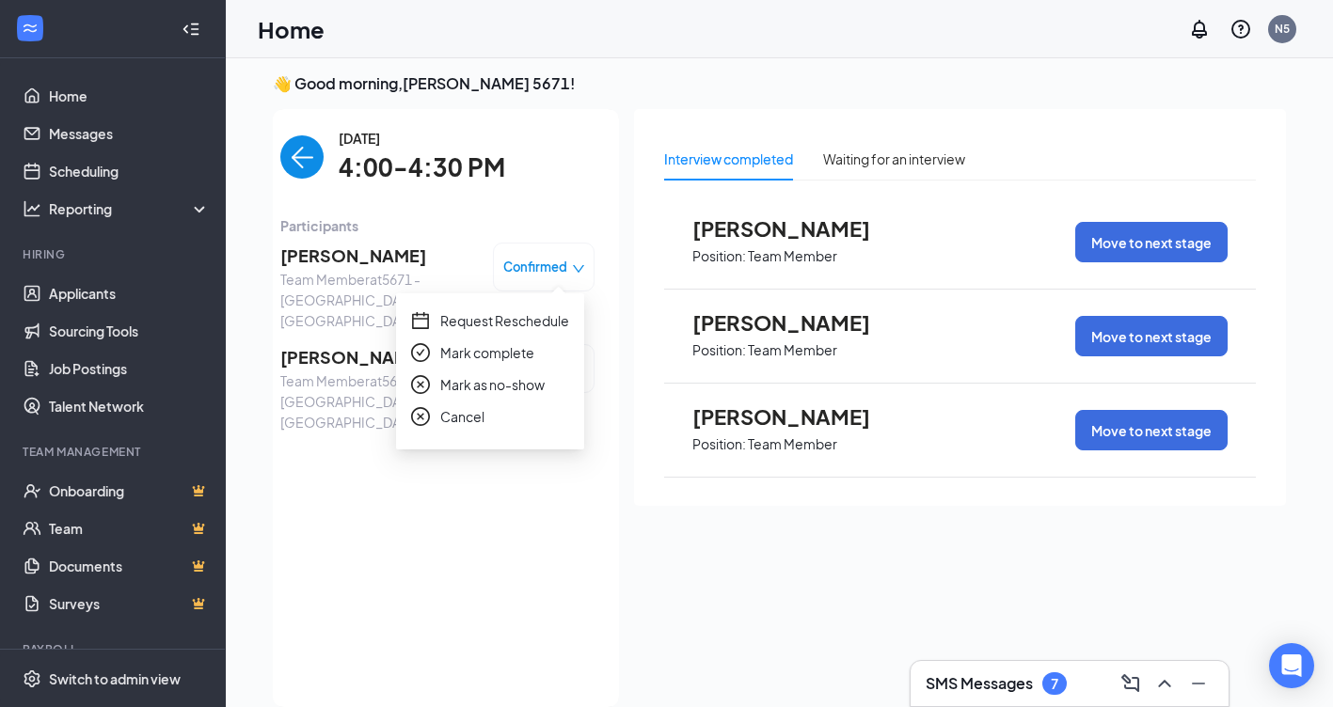
click at [549, 315] on span "Request Reschedule" at bounding box center [504, 320] width 129 height 21
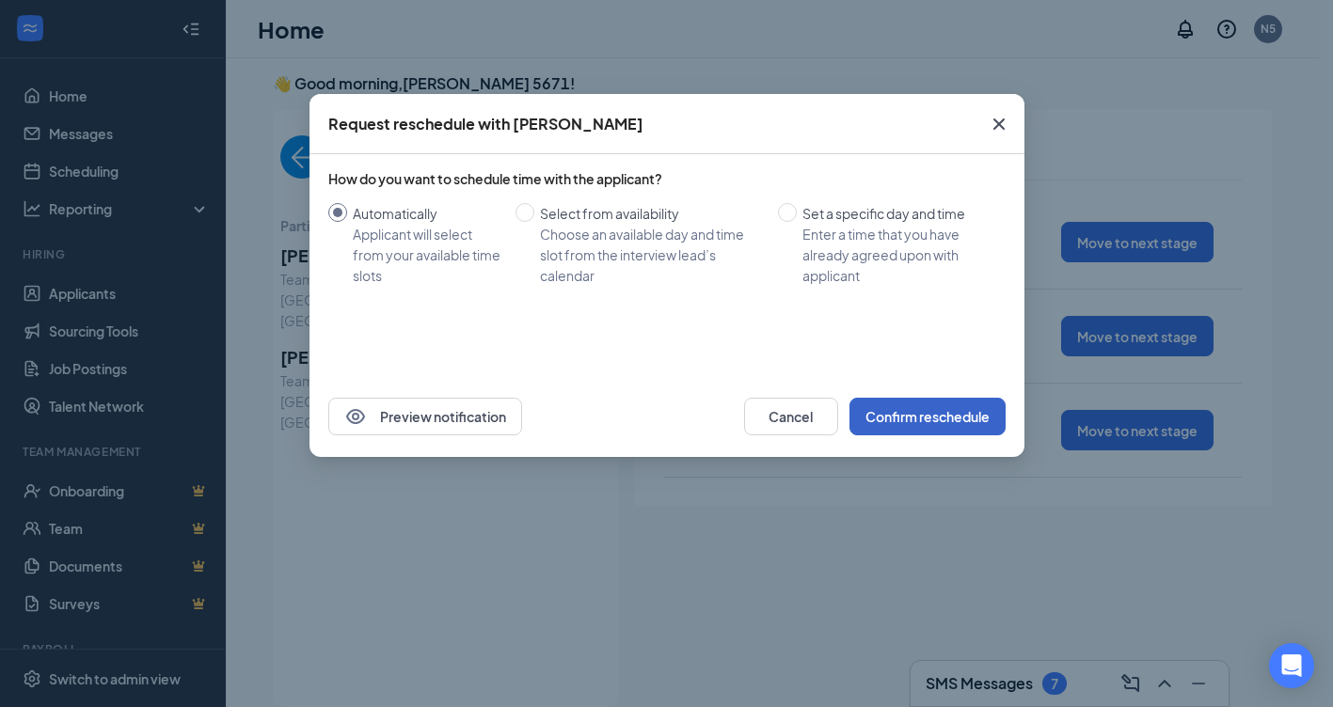
click at [890, 408] on button "Confirm reschedule" at bounding box center [927, 417] width 156 height 38
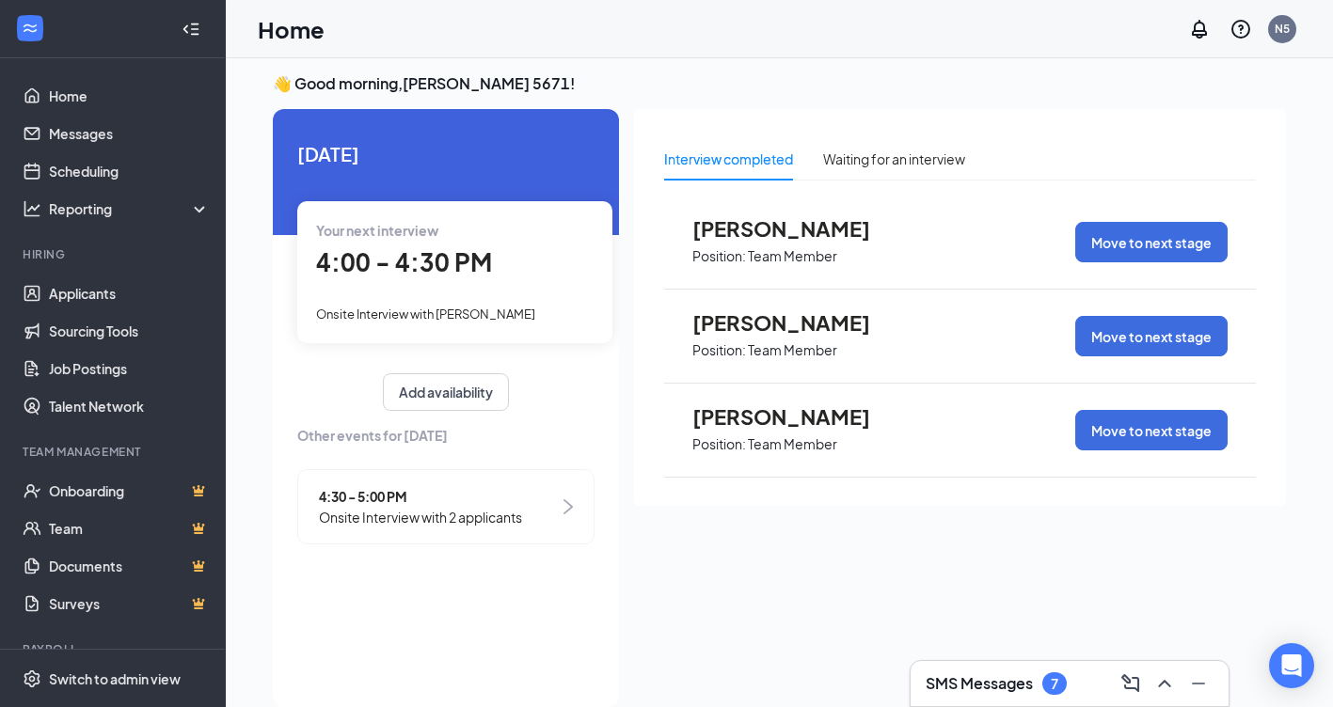
click at [437, 278] on div "4:00 - 4:30 PM" at bounding box center [454, 263] width 277 height 39
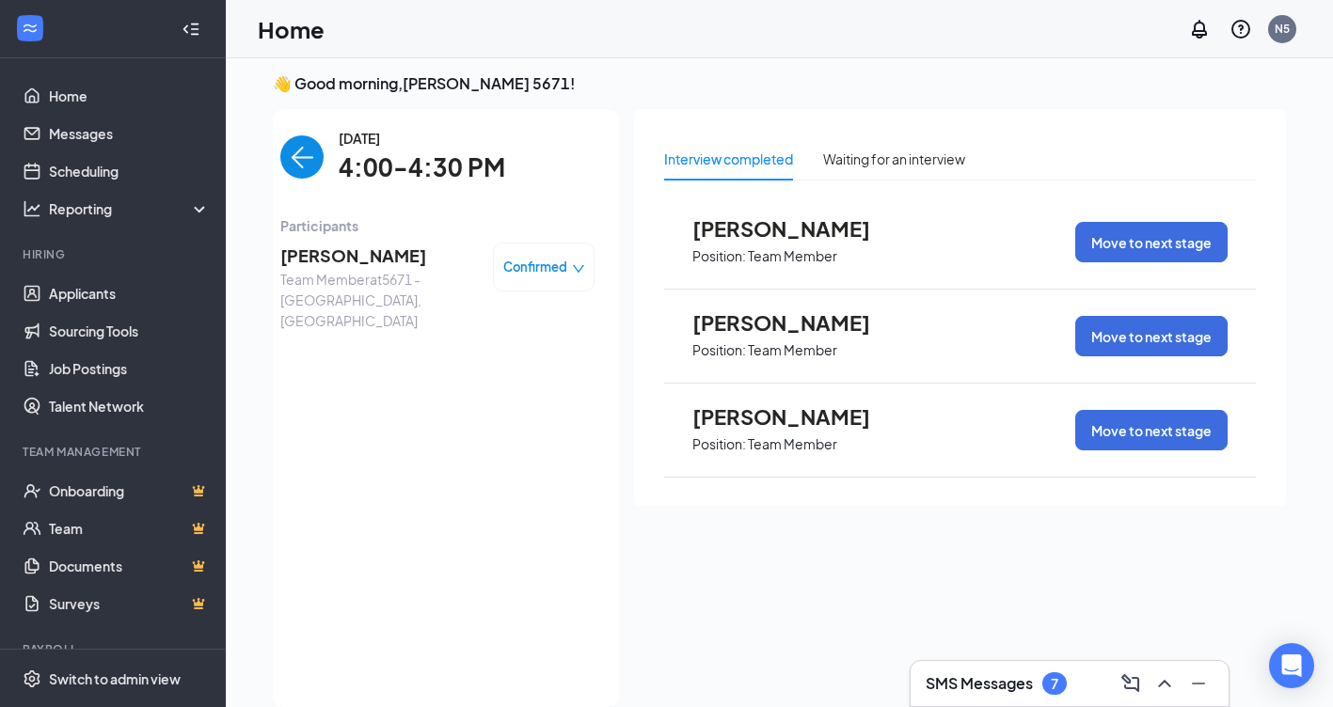
click at [549, 267] on span "Confirmed" at bounding box center [535, 267] width 64 height 19
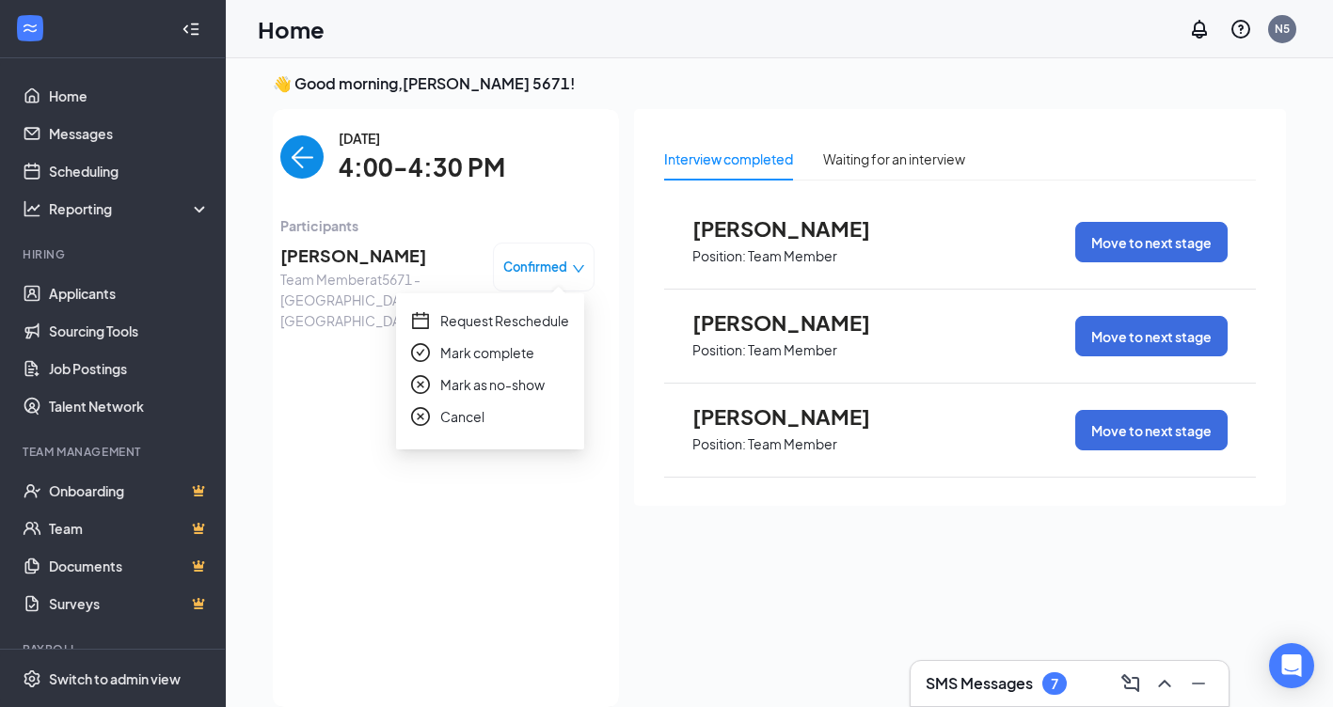
click at [534, 318] on span "Request Reschedule" at bounding box center [504, 320] width 129 height 21
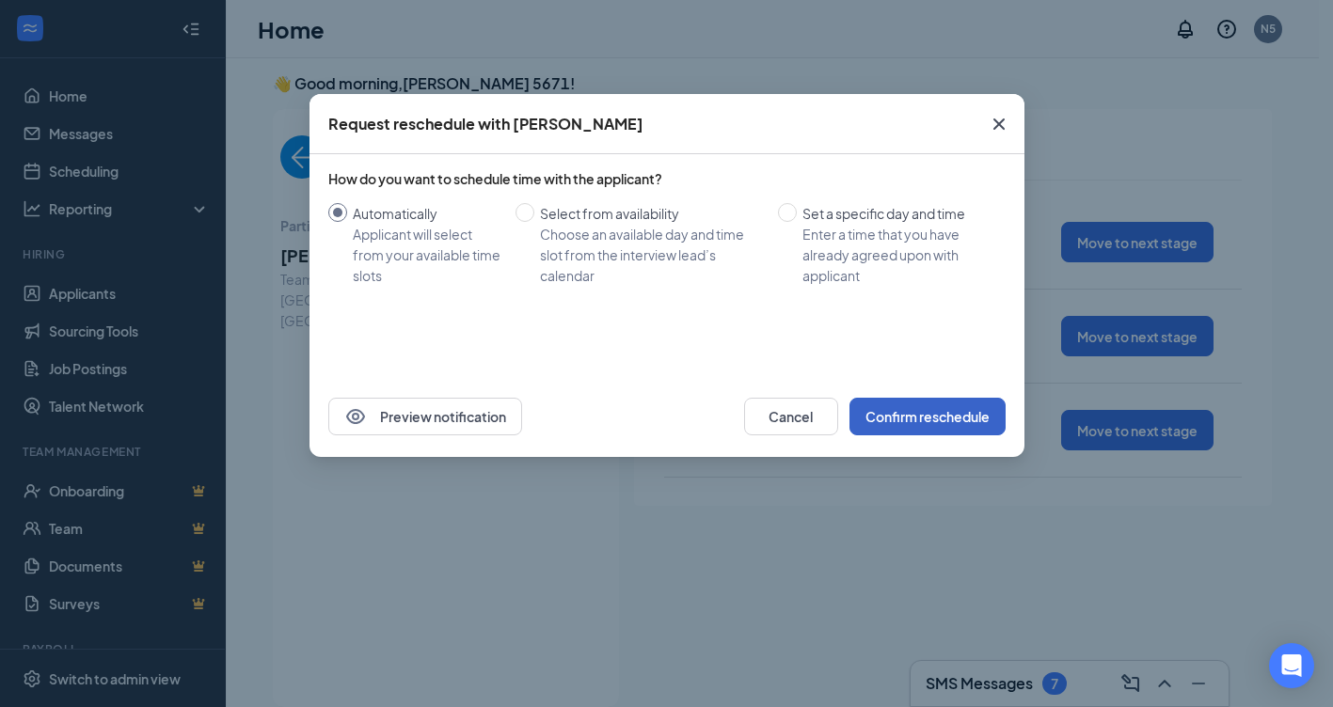
click at [885, 419] on button "Confirm reschedule" at bounding box center [927, 417] width 156 height 38
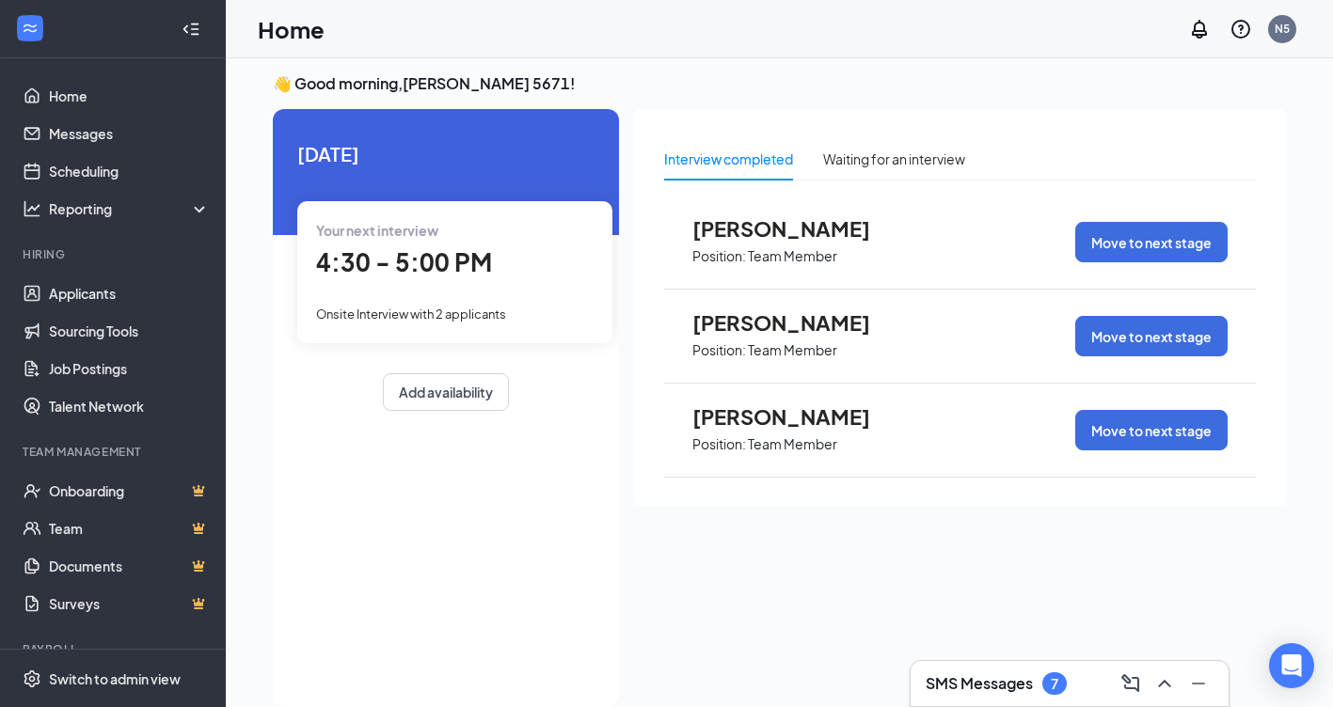
click at [410, 270] on span "4:30 - 5:00 PM" at bounding box center [404, 261] width 176 height 31
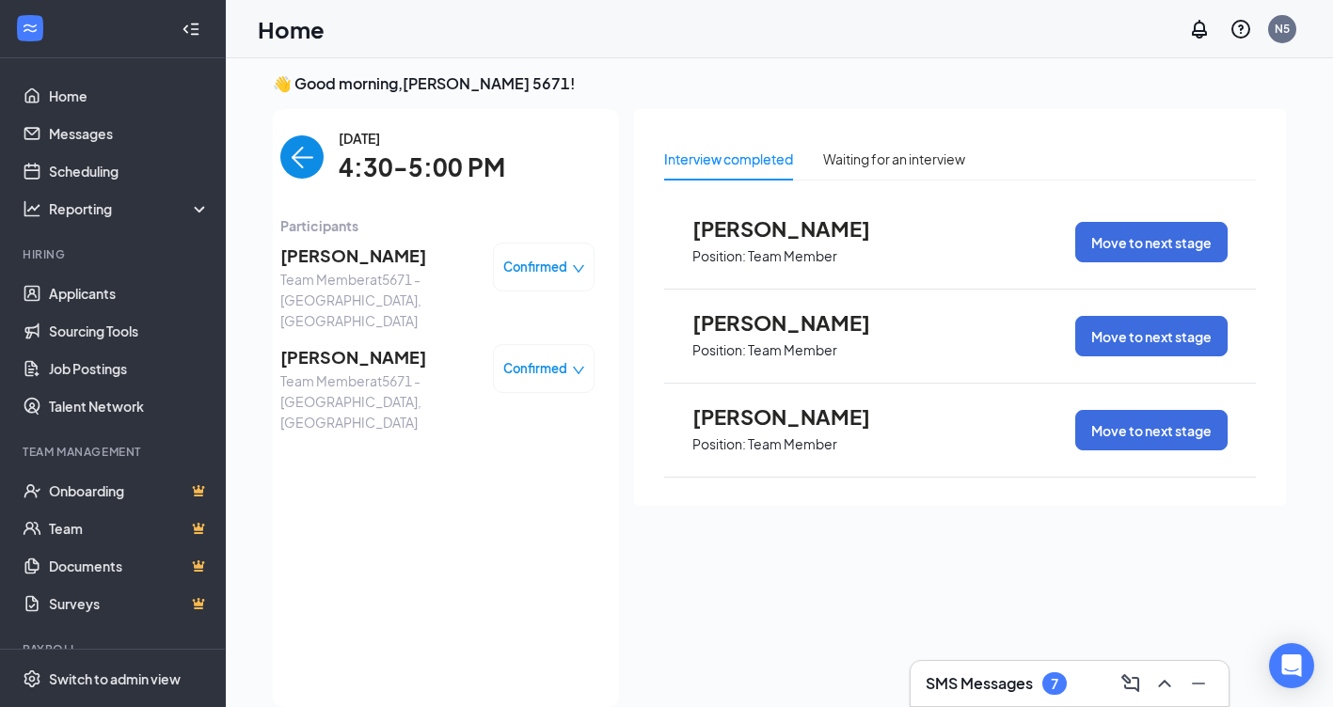
click at [546, 260] on span "Confirmed" at bounding box center [535, 267] width 64 height 19
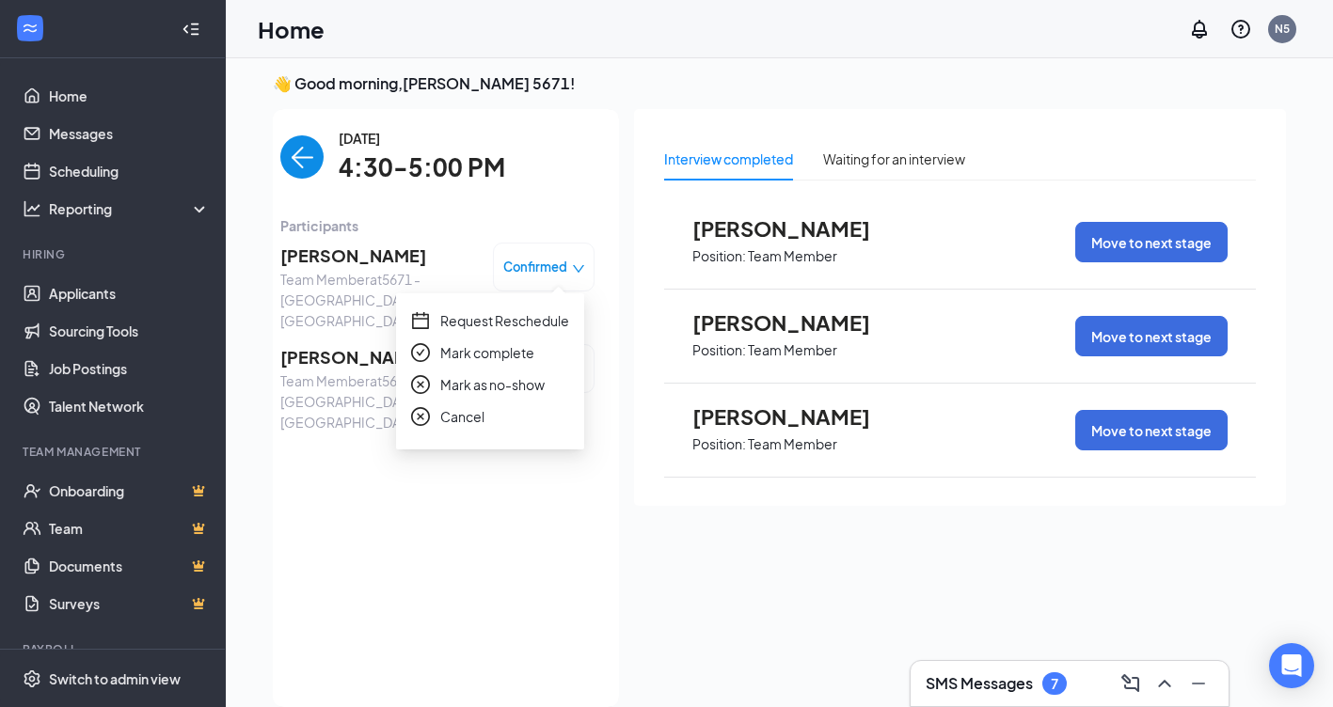
click at [535, 320] on span "Request Reschedule" at bounding box center [504, 320] width 129 height 21
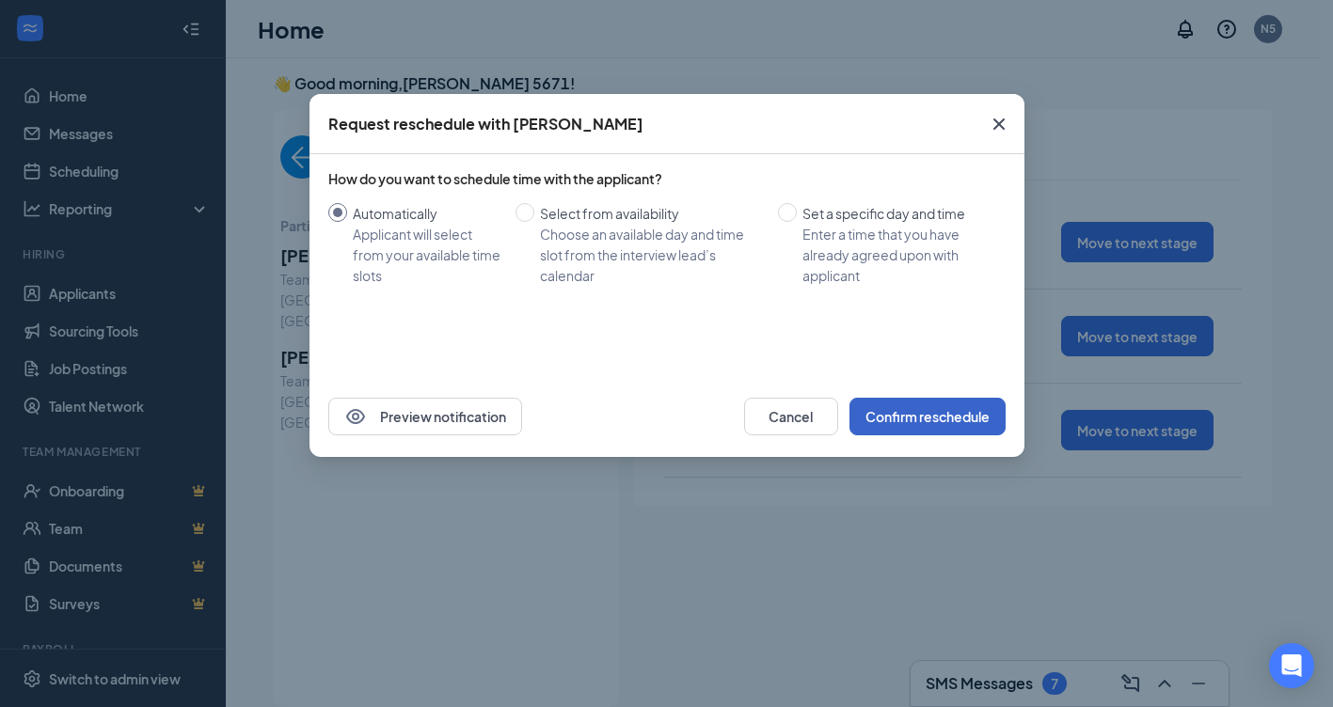
click at [876, 416] on button "Confirm reschedule" at bounding box center [927, 417] width 156 height 38
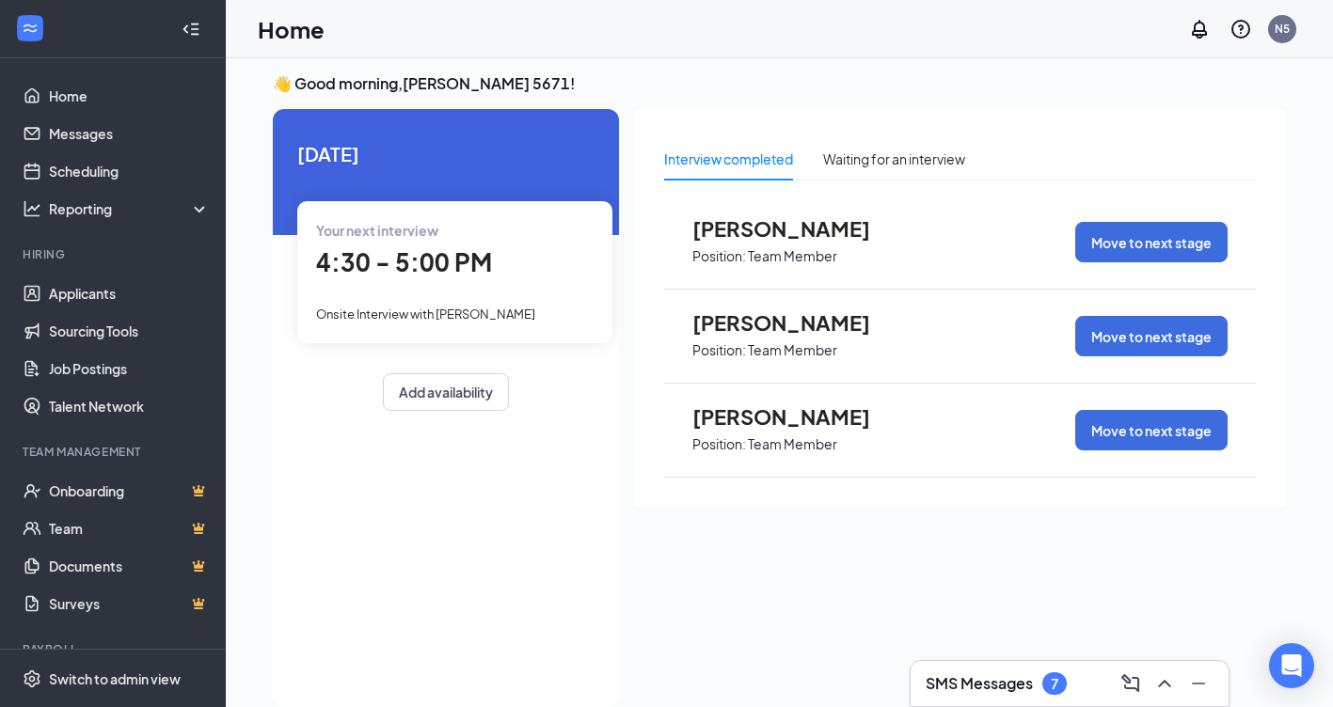
click at [438, 269] on span "4:30 - 5:00 PM" at bounding box center [404, 261] width 176 height 31
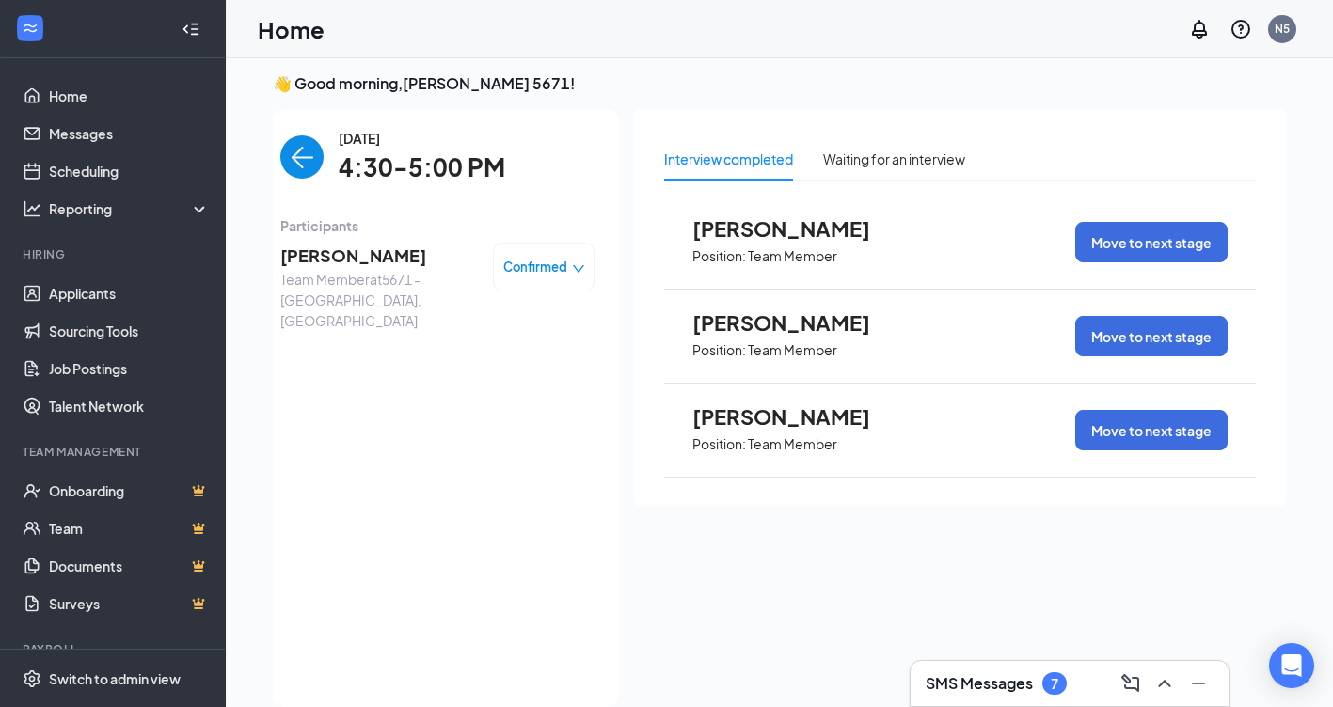
click at [553, 271] on span "Confirmed" at bounding box center [535, 267] width 64 height 19
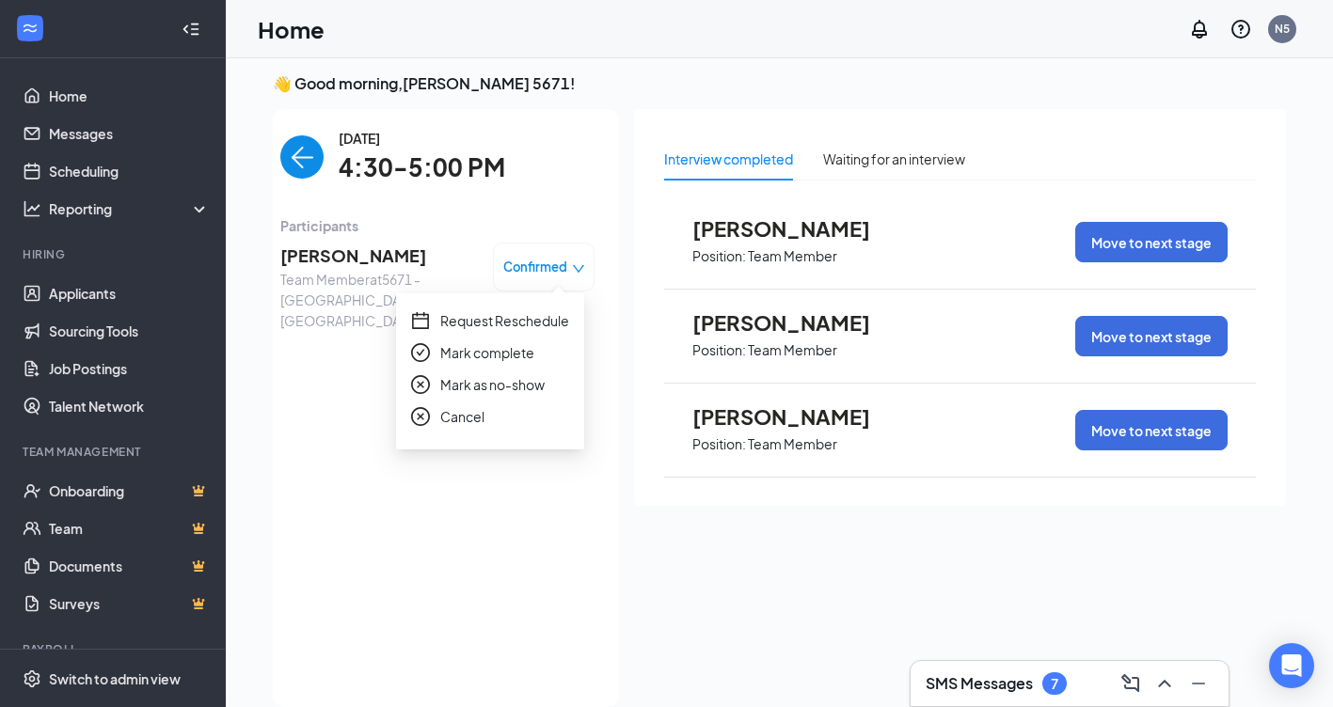
click at [536, 313] on span "Request Reschedule" at bounding box center [504, 320] width 129 height 21
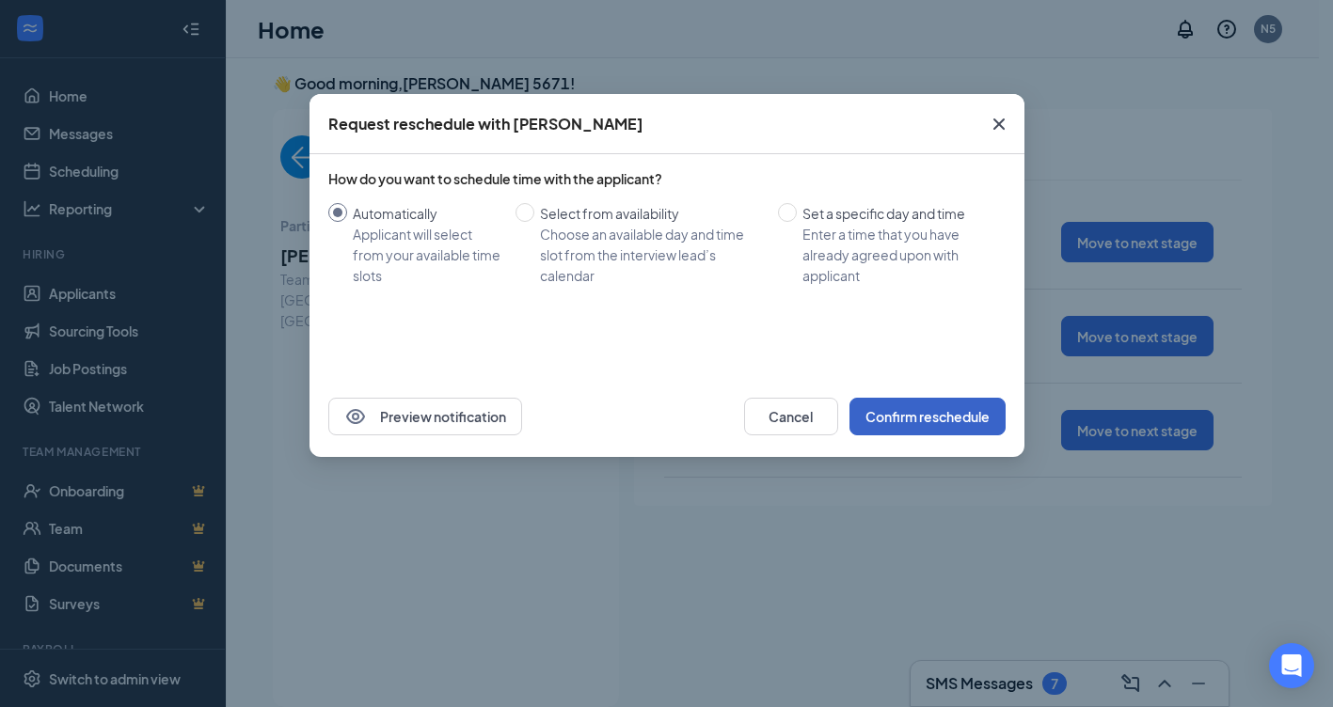
click at [888, 403] on button "Confirm reschedule" at bounding box center [927, 417] width 156 height 38
